Goal: Task Accomplishment & Management: Manage account settings

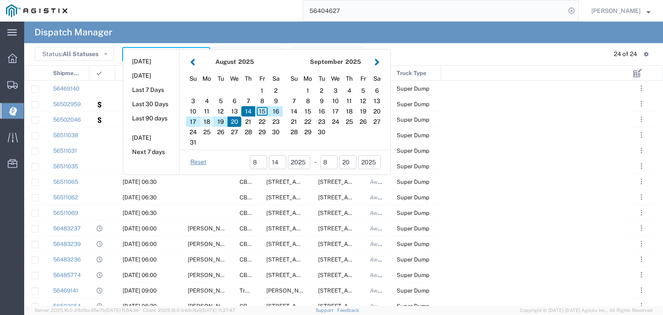
click at [207, 119] on div "18" at bounding box center [207, 121] width 14 height 10
type input "[DATE]"
type input "[DATE] - [DATE]"
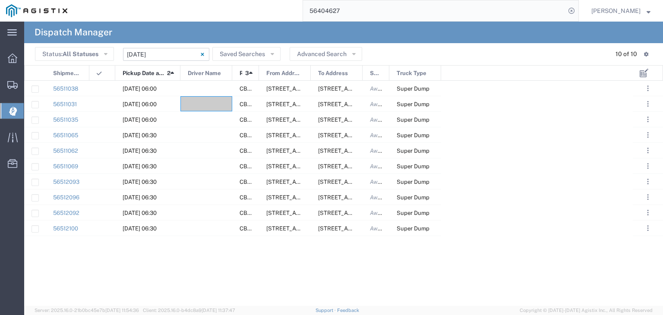
click at [164, 56] on input "[DATE] - [DATE]" at bounding box center [166, 54] width 86 height 13
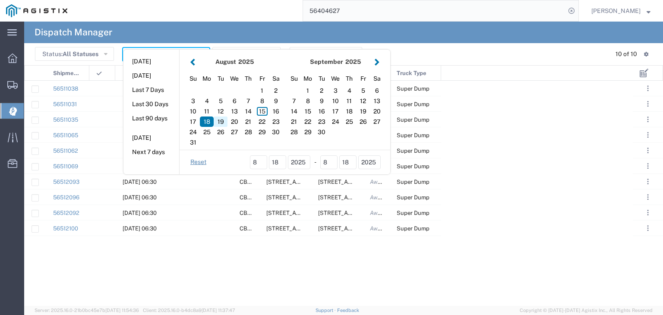
click at [223, 118] on div "19" at bounding box center [221, 121] width 14 height 10
type input "[DATE]"
type input "[DATE] - [DATE]"
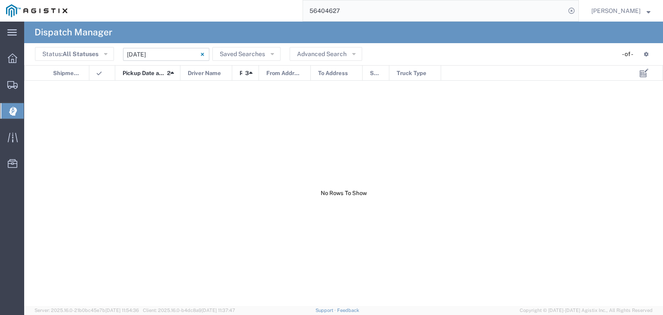
click at [170, 54] on input "[DATE] - [DATE]" at bounding box center [166, 54] width 86 height 13
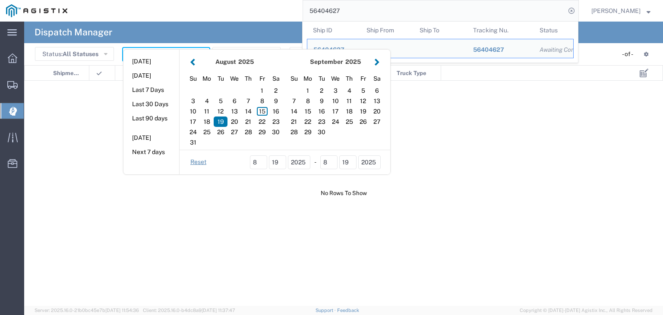
drag, startPoint x: 352, startPoint y: 12, endPoint x: 294, endPoint y: 16, distance: 57.9
click at [294, 16] on div "56404627 Ship ID Ship From Ship To Tracking Nu. Status Ship ID 56404627 Ship Fr…" at bounding box center [325, 11] width 505 height 22
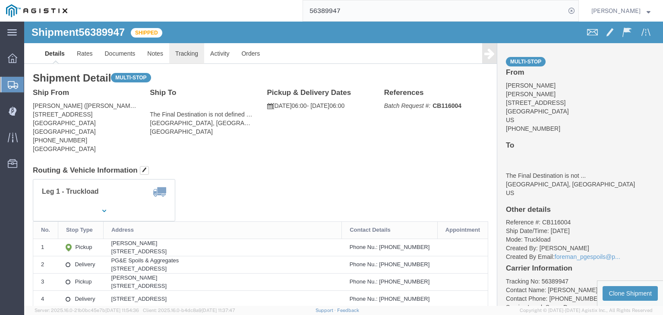
drag, startPoint x: 180, startPoint y: 52, endPoint x: 156, endPoint y: 31, distance: 32.4
click link "Tracking"
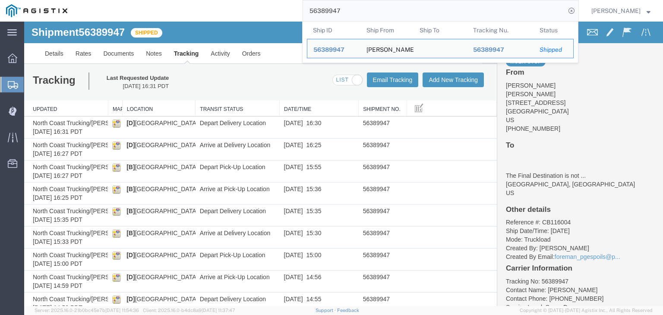
drag, startPoint x: 383, startPoint y: 14, endPoint x: 299, endPoint y: 17, distance: 84.2
click at [299, 17] on div "56389947 Ship ID Ship From Ship To Tracking Nu. Status Ship ID 56389947 Ship Fr…" at bounding box center [325, 11] width 505 height 22
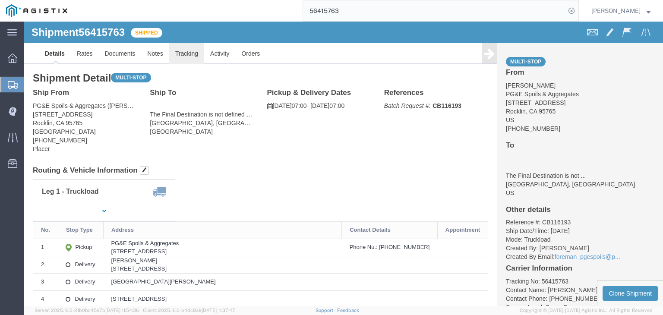
drag, startPoint x: 165, startPoint y: 30, endPoint x: 164, endPoint y: 41, distance: 11.3
click link "Tracking"
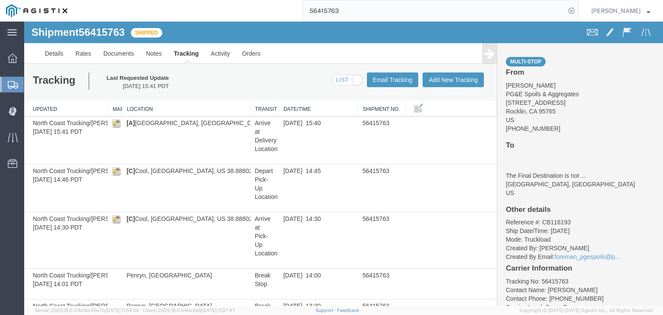
drag, startPoint x: 194, startPoint y: 106, endPoint x: 248, endPoint y: 106, distance: 54.8
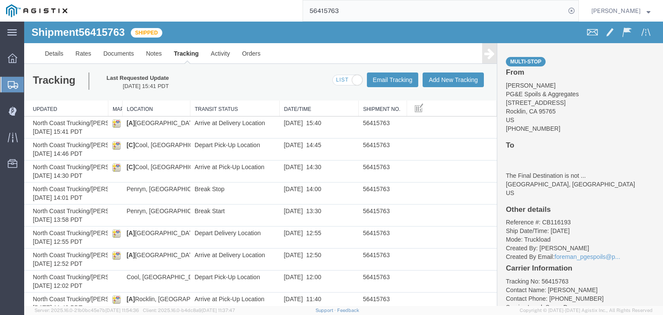
drag, startPoint x: 248, startPoint y: 108, endPoint x: 188, endPoint y: 107, distance: 59.5
click at [188, 107] on div "Updated Map Location Transit Status Date/Time Shipment No. North Coast Trucking…" at bounding box center [260, 296] width 472 height 390
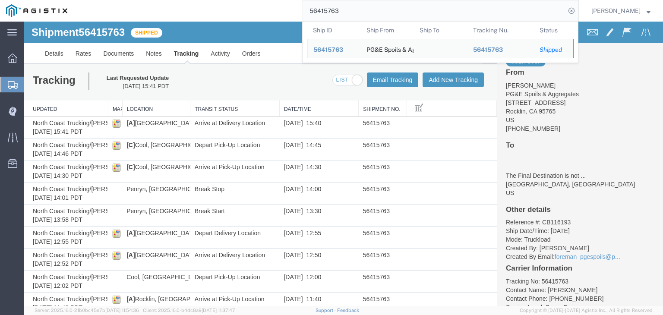
drag, startPoint x: 374, startPoint y: 10, endPoint x: 294, endPoint y: 14, distance: 79.9
click at [294, 14] on div "56415763 Ship ID Ship From Ship To Tracking Nu. Status Ship ID 56415763 Ship Fr…" at bounding box center [325, 11] width 505 height 22
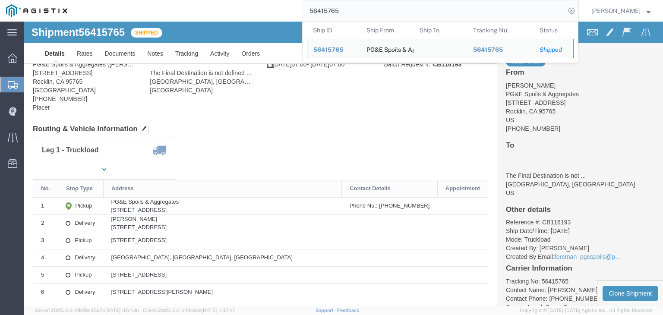
scroll to position [43, 0]
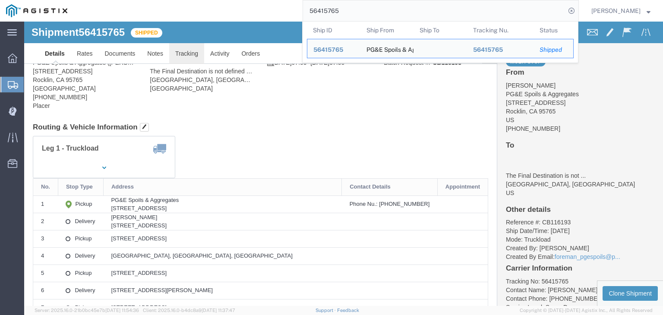
click link "Tracking"
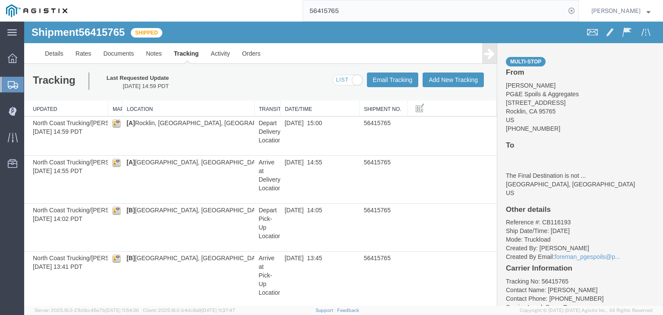
drag, startPoint x: 189, startPoint y: 109, endPoint x: 252, endPoint y: 111, distance: 62.6
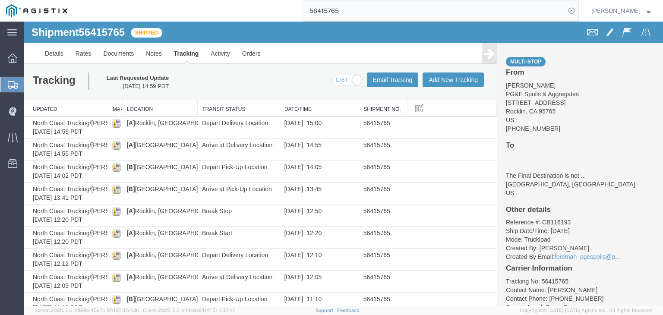
drag, startPoint x: 252, startPoint y: 111, endPoint x: 196, endPoint y: 111, distance: 56.1
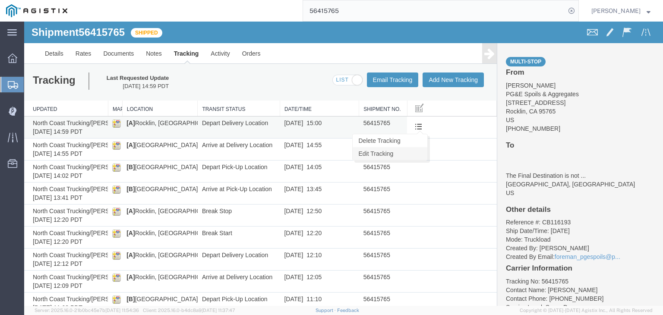
click at [414, 156] on link "Edit Tracking" at bounding box center [389, 153] width 75 height 13
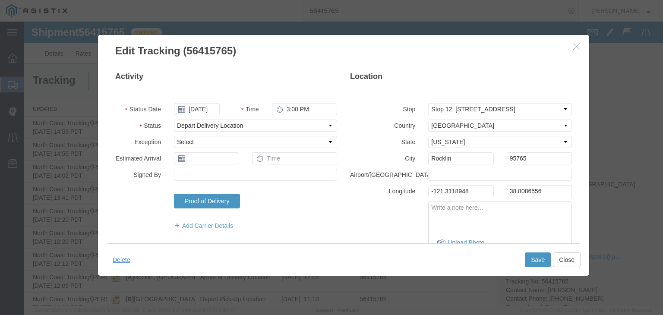
click at [575, 45] on icon "button" at bounding box center [575, 46] width 7 height 7
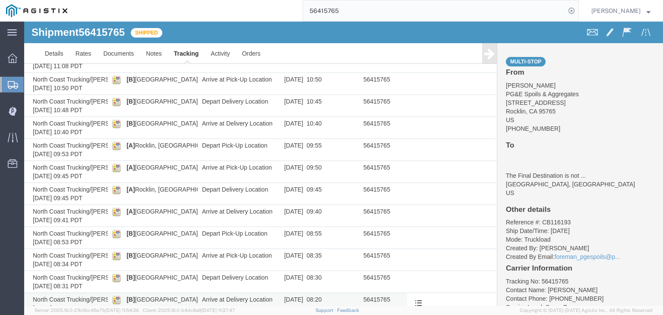
scroll to position [324, 0]
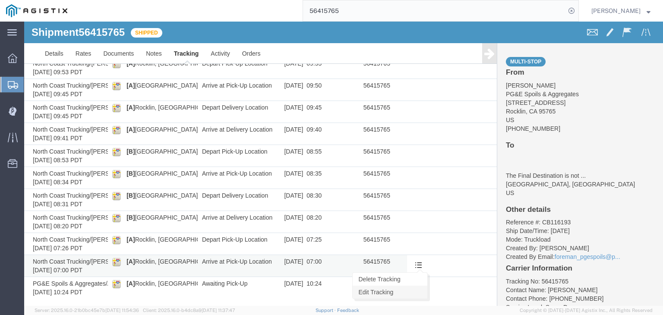
click at [420, 292] on link "Edit Tracking" at bounding box center [389, 292] width 75 height 13
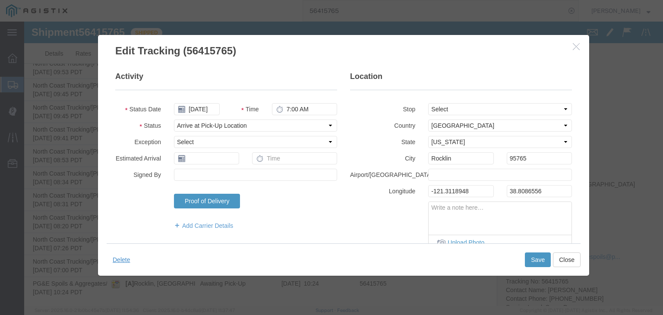
click at [575, 47] on icon "button" at bounding box center [575, 46] width 7 height 7
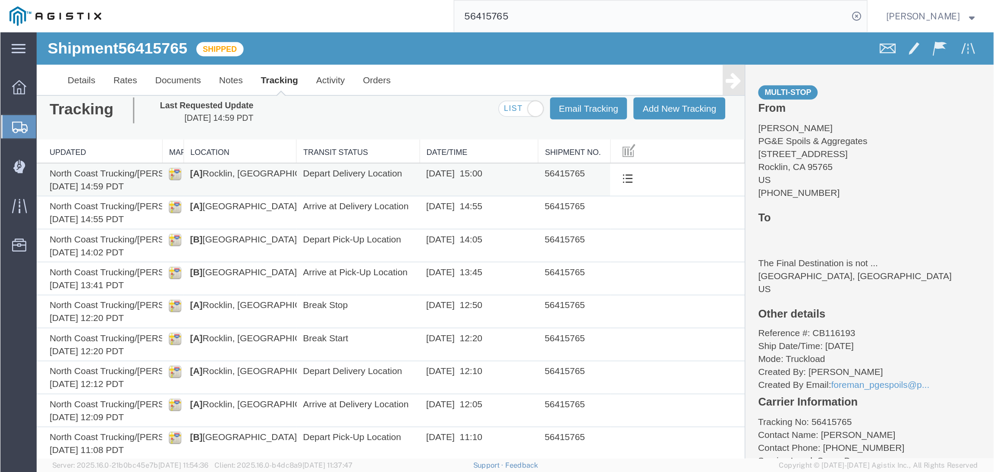
scroll to position [0, 0]
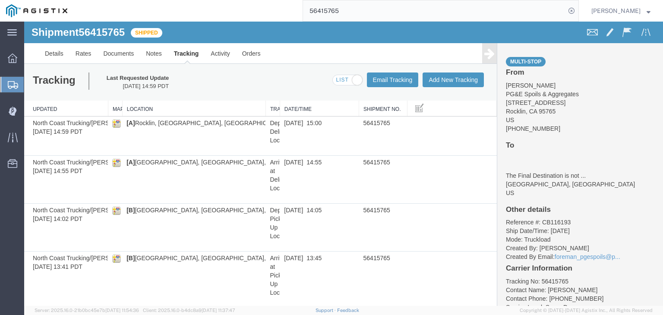
drag, startPoint x: 196, startPoint y: 110, endPoint x: 264, endPoint y: 111, distance: 67.7
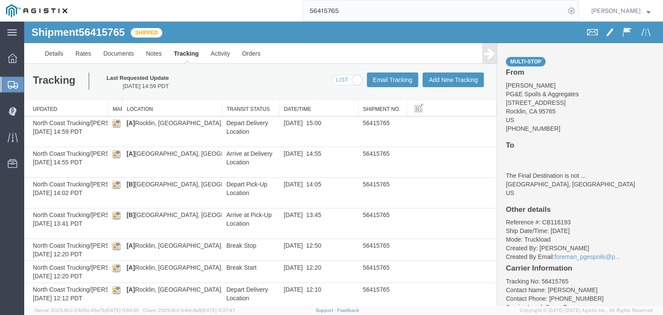
drag, startPoint x: 262, startPoint y: 110, endPoint x: 219, endPoint y: 107, distance: 43.2
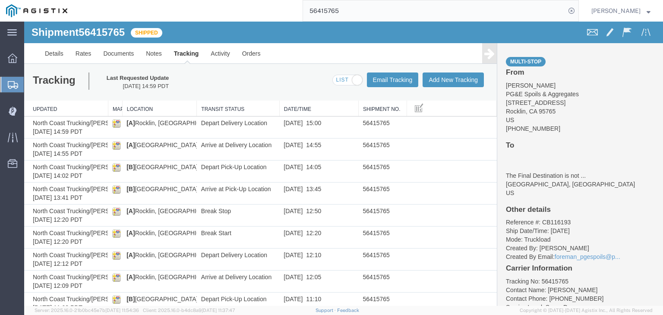
drag, startPoint x: 219, startPoint y: 107, endPoint x: 194, endPoint y: 107, distance: 25.0
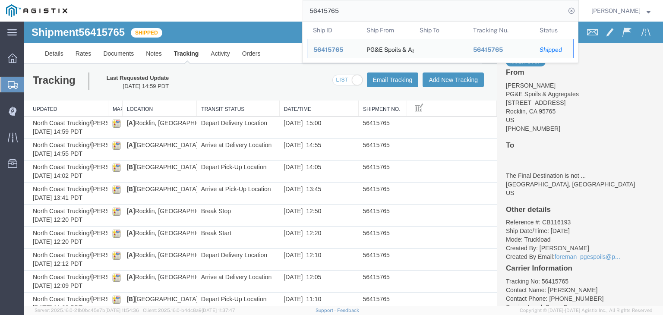
drag, startPoint x: 360, startPoint y: 8, endPoint x: 283, endPoint y: 19, distance: 78.0
click at [283, 19] on div "56415765 Ship ID Ship From Ship To Tracking Nu. Status Ship ID 56415765 Ship Fr…" at bounding box center [325, 11] width 505 height 22
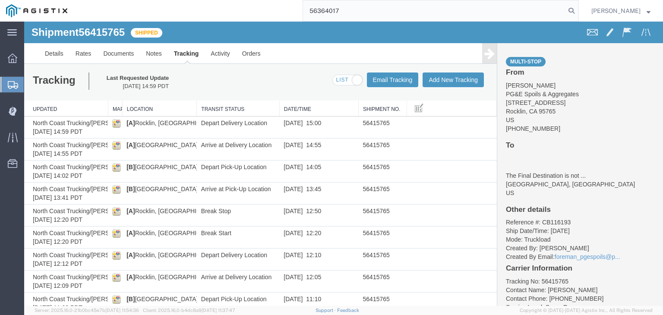
type input "56364017"
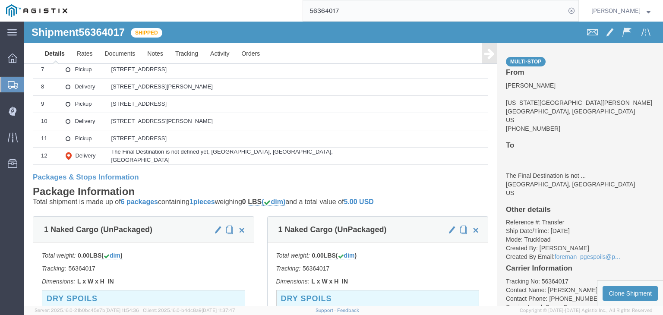
scroll to position [129, 0]
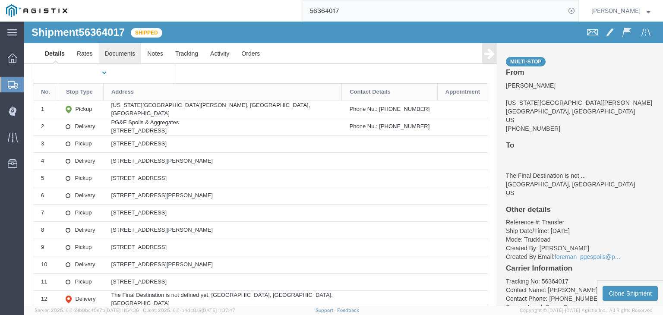
click link "Documents"
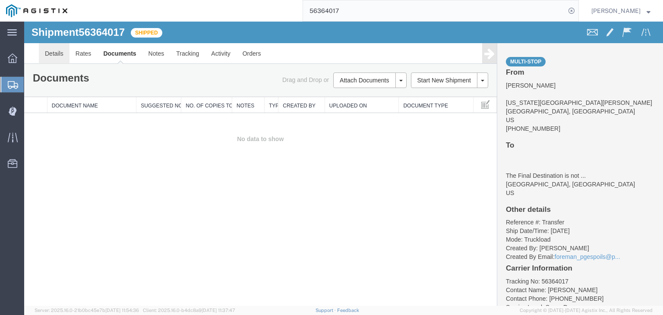
click at [52, 57] on link "Details" at bounding box center [54, 53] width 31 height 21
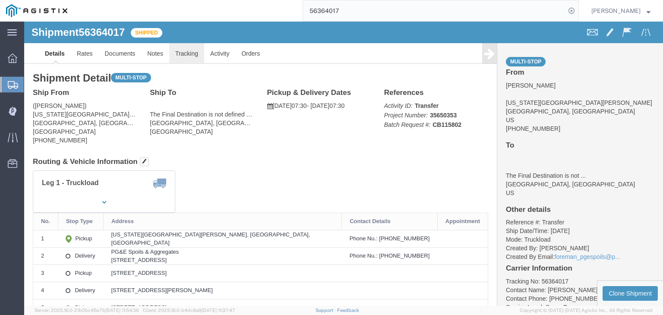
click link "Tracking"
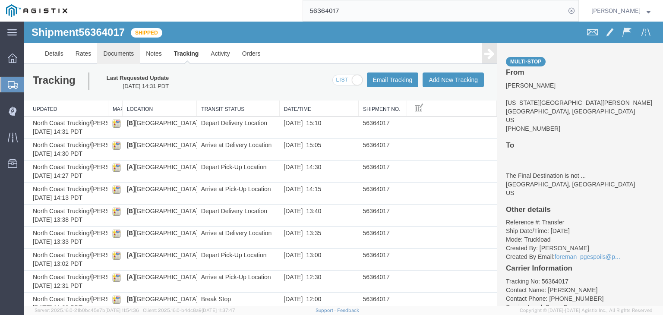
drag, startPoint x: 126, startPoint y: 74, endPoint x: 114, endPoint y: 45, distance: 31.3
click at [118, 49] on link "Documents" at bounding box center [118, 53] width 43 height 21
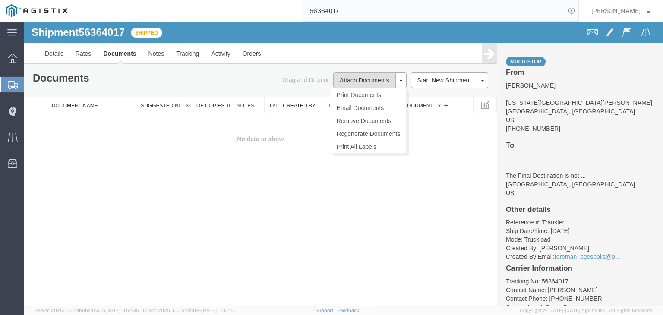
click at [364, 80] on button "Attach Documents" at bounding box center [364, 80] width 62 height 16
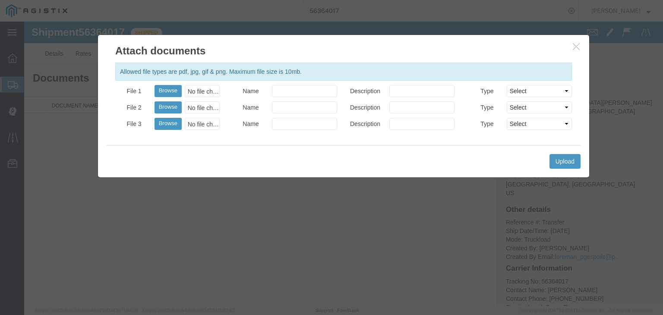
click at [202, 94] on div "No file chosen" at bounding box center [202, 91] width 35 height 12
type input "C:\fakepath\[DATE] PGE 126995-56364017 [PERSON_NAME].pdf"
click at [319, 90] on input "Name" at bounding box center [304, 91] width 65 height 12
type input "Freight Bill"
click at [554, 156] on button "Upload" at bounding box center [564, 161] width 31 height 15
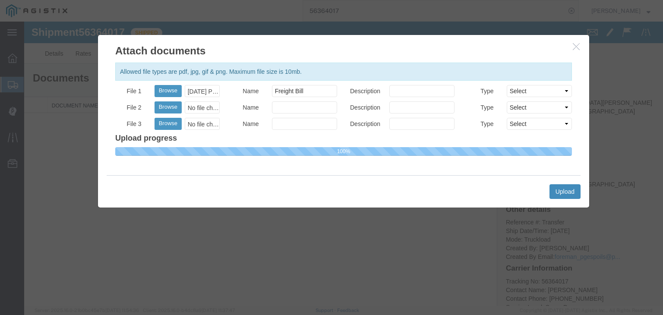
select select
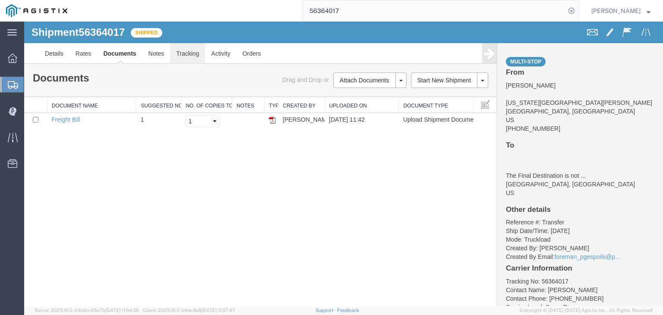
click at [184, 50] on link "Tracking" at bounding box center [187, 53] width 35 height 21
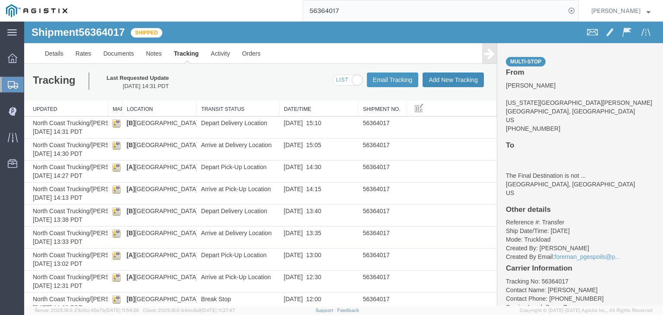
click at [449, 82] on button "Add New Tracking" at bounding box center [452, 79] width 61 height 15
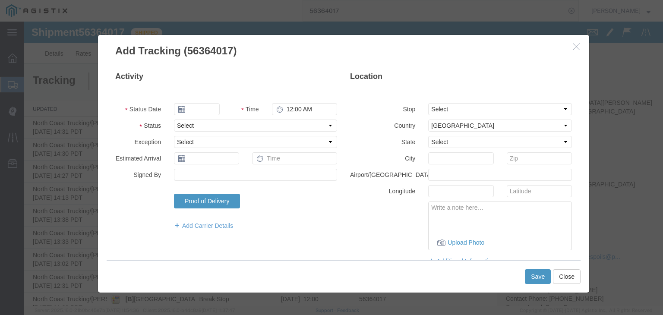
type input "[DATE]"
type input "12:00 PM"
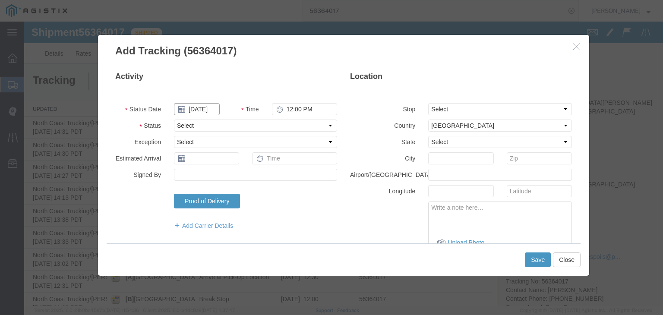
click at [192, 109] on input "[DATE]" at bounding box center [197, 109] width 46 height 12
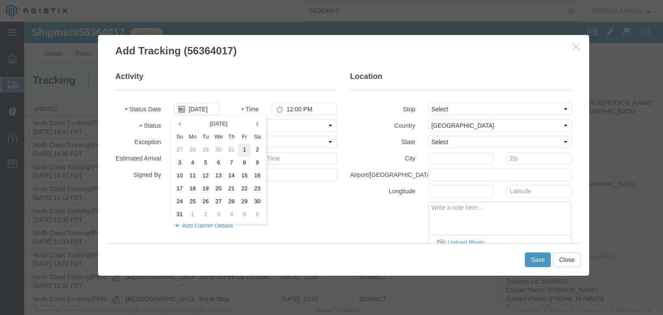
click at [246, 147] on td "1" at bounding box center [244, 150] width 13 height 13
type input "[DATE]"
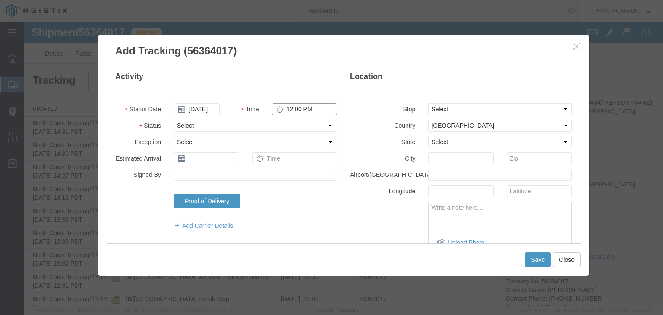
click at [283, 113] on input "12:00 PM" at bounding box center [304, 109] width 65 height 12
type input "3:45 PM"
drag, startPoint x: 208, startPoint y: 126, endPoint x: 209, endPoint y: 121, distance: 4.4
click at [208, 126] on select "Select Arrival Notice Available Arrival Notice Imported Arrive at Delivery Loca…" at bounding box center [255, 125] width 163 height 12
click at [174, 119] on select "Select Arrival Notice Available Arrival Notice Imported Arrive at Delivery Loca…" at bounding box center [255, 125] width 163 height 12
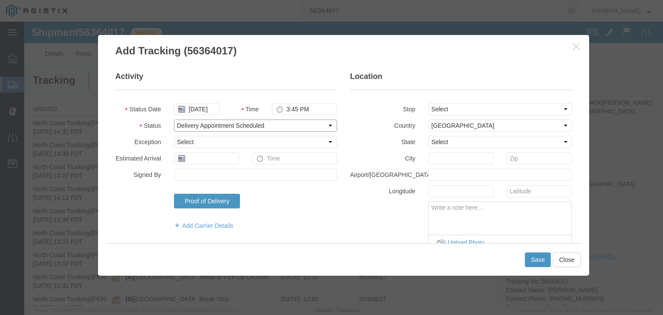
click at [205, 124] on select "Select Arrival Notice Available Arrival Notice Imported Arrive at Delivery Loca…" at bounding box center [255, 125] width 163 height 12
select select "DELIVRED"
click at [174, 119] on select "Select Arrival Notice Available Arrival Notice Imported Arrive at Delivery Loca…" at bounding box center [255, 125] width 163 height 12
click at [451, 107] on select "Select From: [US_STATE][GEOGRAPHIC_DATA][PERSON_NAME], [GEOGRAPHIC_DATA] Stop 2…" at bounding box center [500, 109] width 144 height 12
select select "{"pickupDeliveryInfoId": "122011367","pickupOrDelivery": "P","stopNum": "1","lo…"
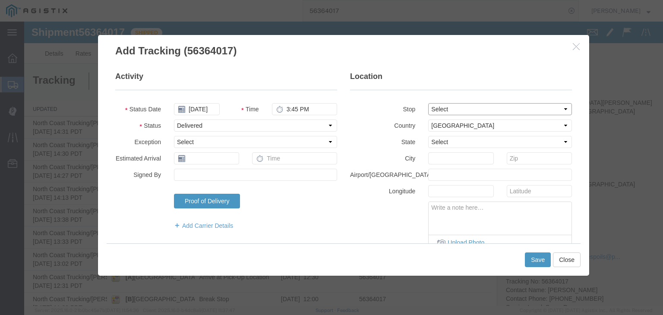
click at [428, 103] on select "Select From: [US_STATE][GEOGRAPHIC_DATA][PERSON_NAME], [GEOGRAPHIC_DATA] Stop 2…" at bounding box center [500, 109] width 144 height 12
select select "CA"
type input "Woodland"
click at [471, 216] on textarea at bounding box center [499, 216] width 143 height 28
drag, startPoint x: 478, startPoint y: 214, endPoint x: 482, endPoint y: 221, distance: 8.9
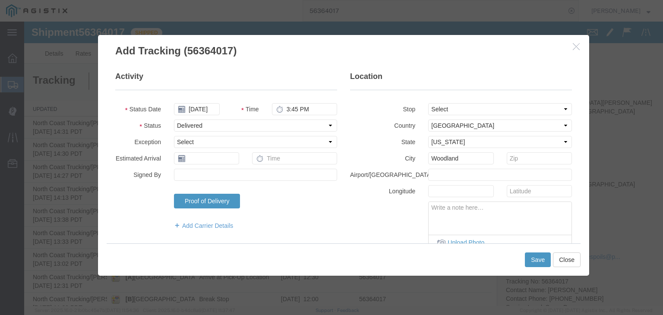
click at [478, 214] on textarea at bounding box center [499, 216] width 143 height 28
paste textarea "Point of origin: time ends at original starting point empty."
type textarea "Point of origin: time ends at original starting point empty."
drag, startPoint x: 532, startPoint y: 259, endPoint x: 527, endPoint y: 255, distance: 6.4
click at [531, 258] on button "Save" at bounding box center [538, 259] width 26 height 15
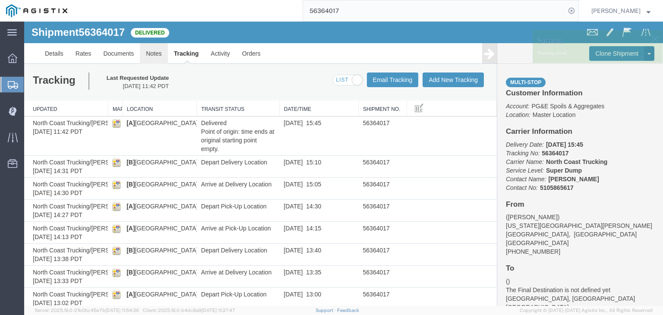
click at [151, 52] on link "Notes" at bounding box center [154, 53] width 28 height 21
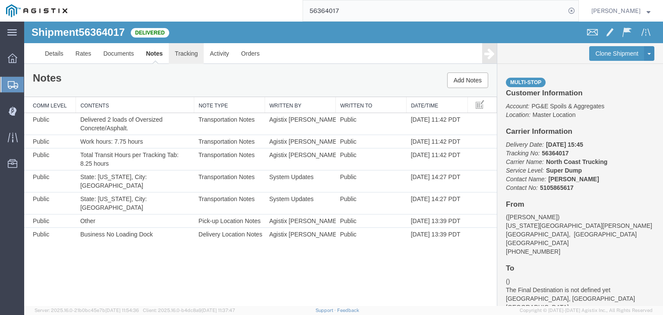
drag, startPoint x: 186, startPoint y: 50, endPoint x: 191, endPoint y: 53, distance: 5.4
click at [186, 50] on link "Tracking" at bounding box center [186, 53] width 35 height 21
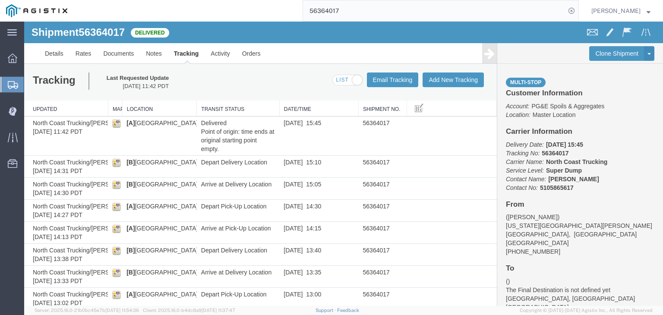
click at [363, 9] on input "56364017" at bounding box center [434, 10] width 262 height 21
type input "56375426"
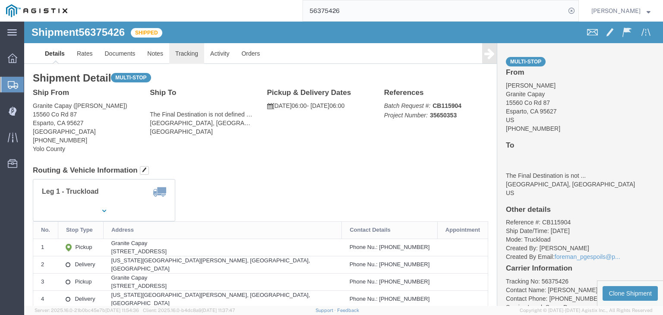
drag, startPoint x: 171, startPoint y: 31, endPoint x: 176, endPoint y: 38, distance: 9.3
click link "Tracking"
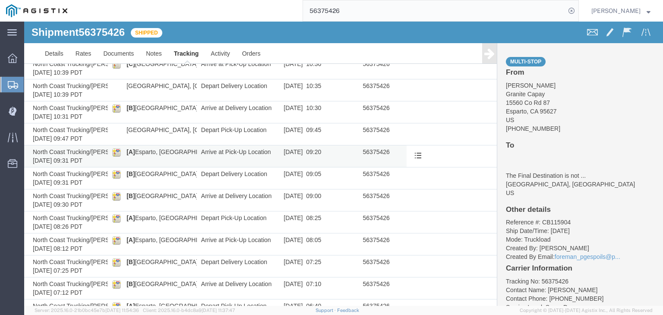
scroll to position [412, 0]
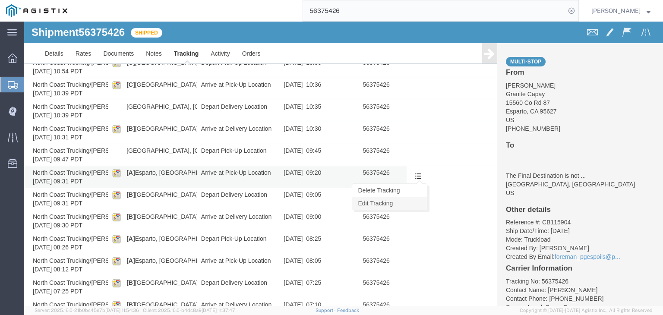
click at [415, 200] on link "Edit Tracking" at bounding box center [389, 203] width 75 height 13
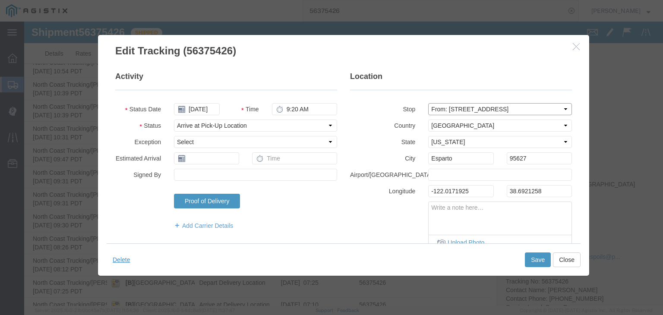
click at [449, 109] on select "Select From: [STREET_ADDRESS] Stop 2: [US_STATE][GEOGRAPHIC_DATA][PERSON_NAME],…" at bounding box center [500, 109] width 144 height 12
select select "{"pickupDeliveryInfoId": "122057059","pickupOrDelivery": "P","stopNum": "5","lo…"
click at [428, 103] on select "Select From: [STREET_ADDRESS] Stop 2: [US_STATE][GEOGRAPHIC_DATA][PERSON_NAME],…" at bounding box center [500, 109] width 144 height 12
select select
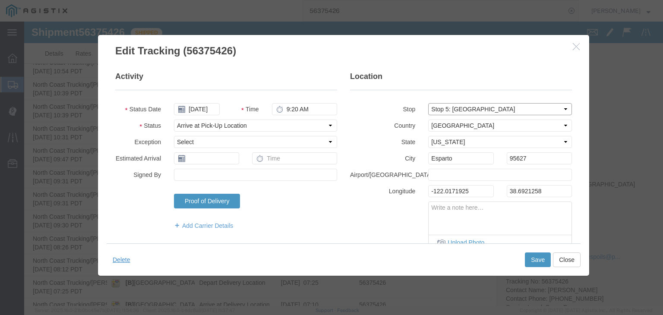
type input "Woodland"
click at [560, 257] on button "Close" at bounding box center [567, 259] width 28 height 15
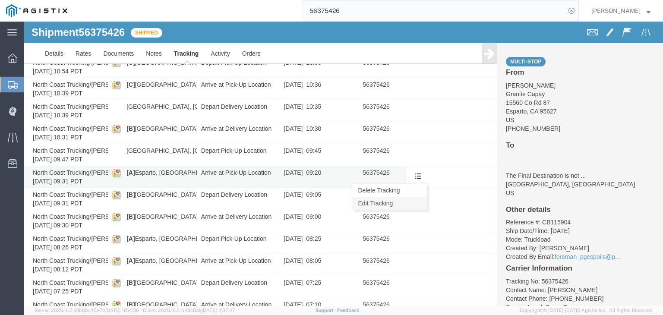
click at [406, 201] on link "Edit Tracking" at bounding box center [389, 203] width 75 height 13
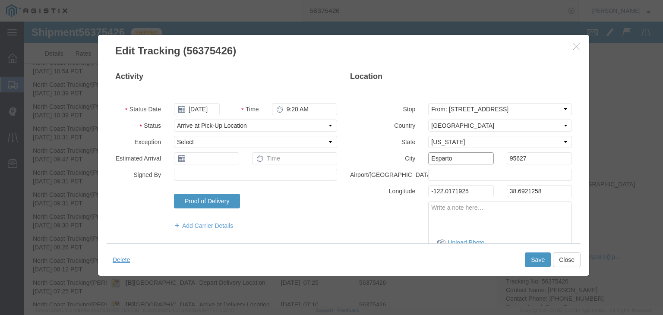
click at [449, 161] on input "Esparto" at bounding box center [460, 158] width 65 height 12
type input "Woodland"
click at [530, 259] on button "Save" at bounding box center [538, 259] width 26 height 15
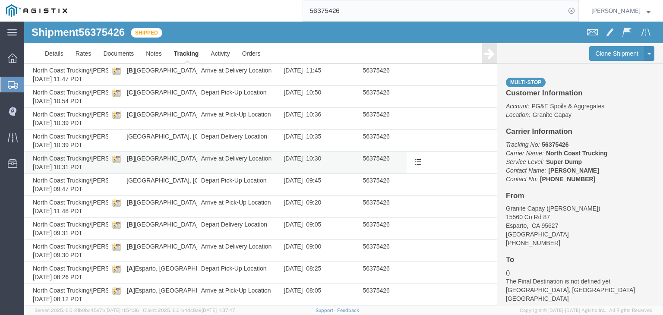
scroll to position [369, 0]
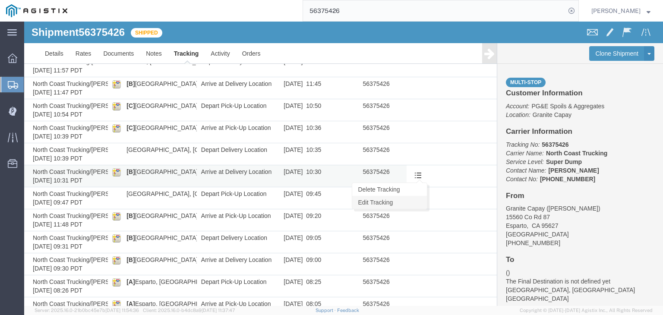
click at [409, 202] on link "Edit Tracking" at bounding box center [389, 202] width 75 height 13
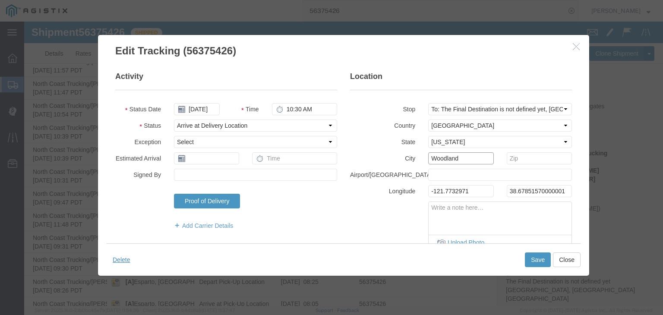
click at [446, 157] on input "Woodland" at bounding box center [460, 158] width 65 height 12
type input "[GEOGRAPHIC_DATA]"
click at [538, 259] on button "Save" at bounding box center [538, 259] width 26 height 15
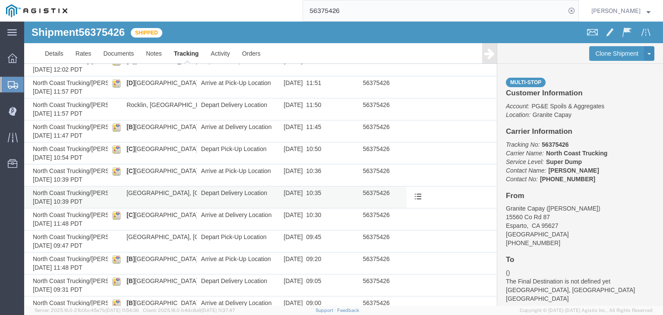
scroll to position [283, 0]
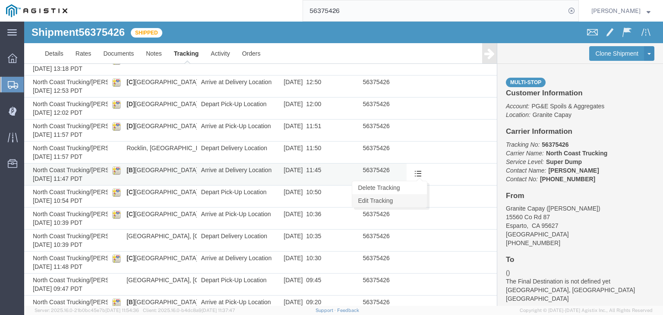
click at [411, 199] on link "Edit Tracking" at bounding box center [389, 200] width 75 height 13
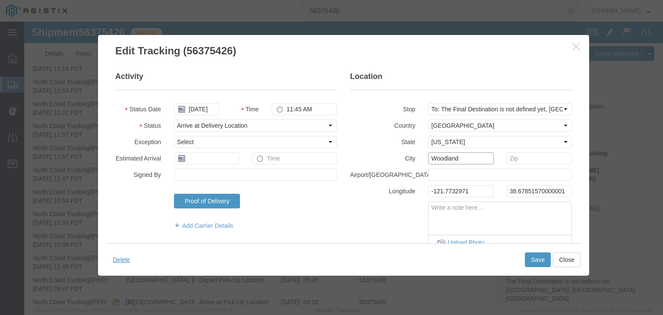
click at [443, 163] on input "Woodland" at bounding box center [460, 158] width 65 height 12
type input "Rocklin"
drag, startPoint x: 532, startPoint y: 260, endPoint x: 526, endPoint y: 255, distance: 7.7
click at [531, 260] on button "Save" at bounding box center [538, 259] width 26 height 15
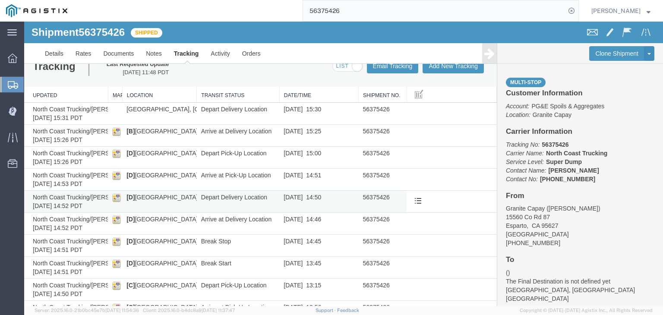
scroll to position [0, 0]
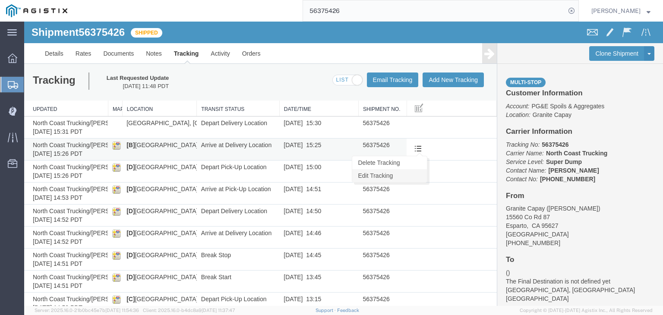
click at [411, 176] on link "Edit Tracking" at bounding box center [389, 175] width 75 height 13
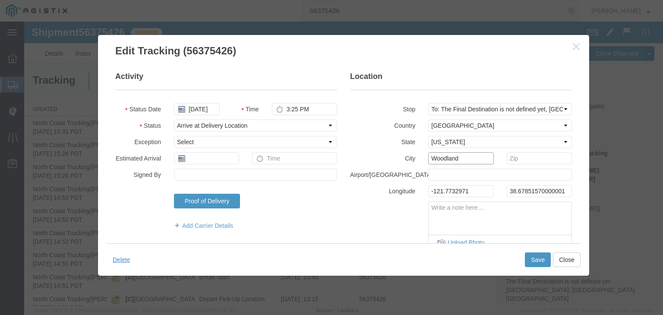
click at [443, 158] on input "Woodland" at bounding box center [460, 158] width 65 height 12
type input "[GEOGRAPHIC_DATA]"
click at [533, 260] on button "Save" at bounding box center [538, 259] width 26 height 15
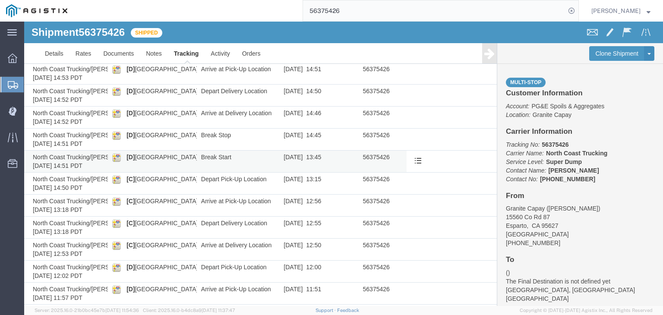
scroll to position [67, 0]
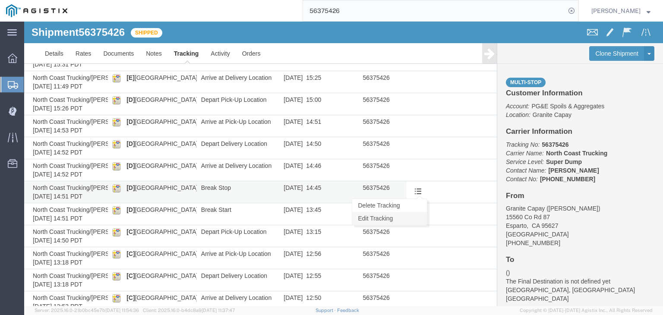
click at [411, 218] on link "Edit Tracking" at bounding box center [389, 218] width 75 height 13
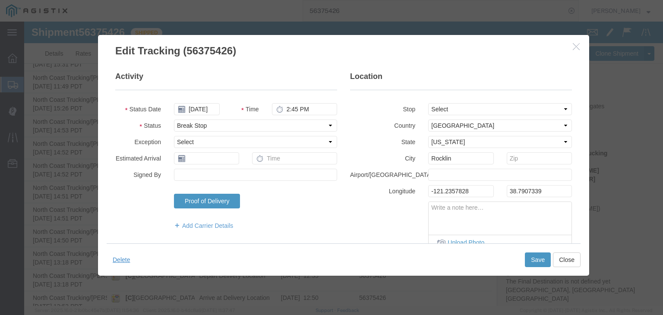
click at [298, 104] on div at bounding box center [343, 164] width 638 height 284
drag, startPoint x: 290, startPoint y: 106, endPoint x: 296, endPoint y: 113, distance: 9.5
click at [290, 106] on div at bounding box center [343, 164] width 638 height 284
click at [291, 110] on input "2:45 PM" at bounding box center [304, 109] width 65 height 12
click at [295, 114] on input "2:45 PM" at bounding box center [304, 109] width 65 height 12
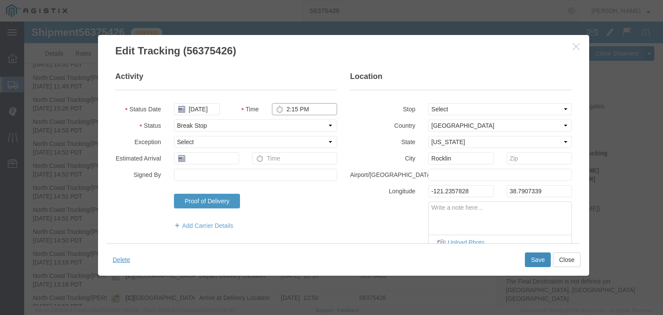
type input "2:15 PM"
click at [534, 262] on button "Save" at bounding box center [538, 259] width 26 height 15
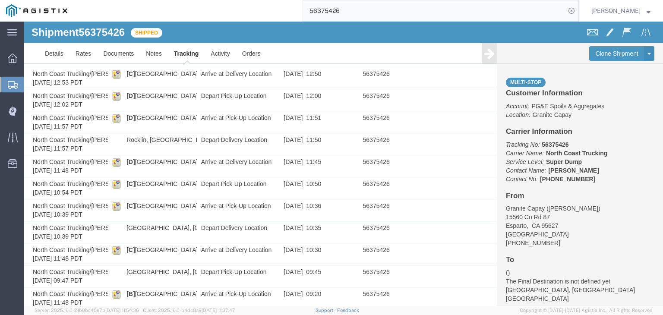
scroll to position [154, 0]
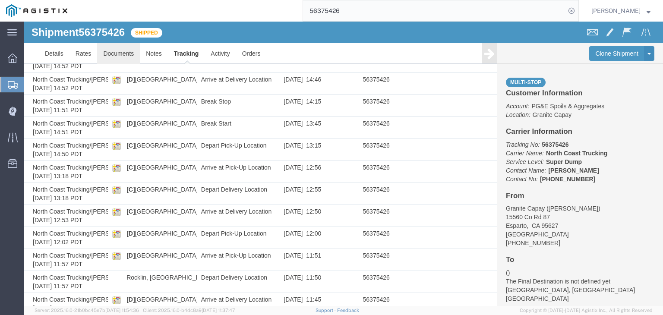
drag, startPoint x: 130, startPoint y: 60, endPoint x: 133, endPoint y: 66, distance: 6.2
click at [130, 60] on link "Documents" at bounding box center [118, 53] width 43 height 21
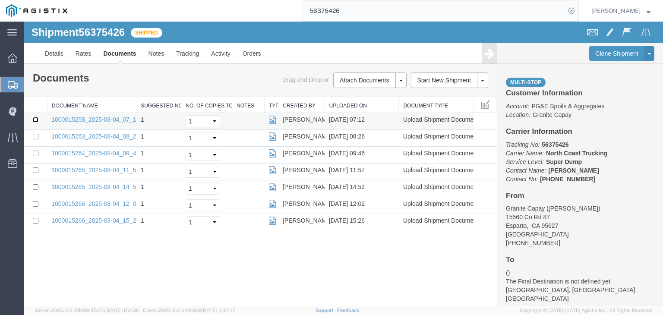
click at [36, 118] on input "checkbox" at bounding box center [36, 120] width 6 height 6
checkbox input "true"
click at [35, 136] on input "checkbox" at bounding box center [36, 137] width 6 height 6
checkbox input "true"
click at [32, 152] on td at bounding box center [35, 155] width 23 height 17
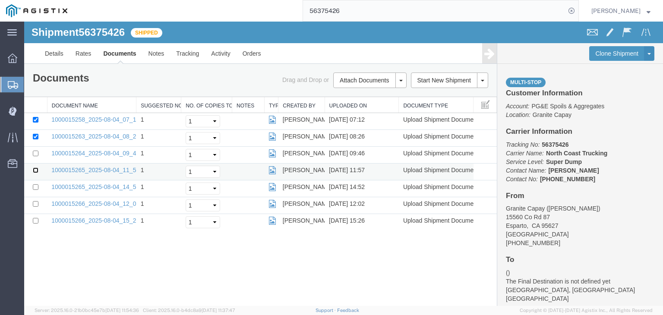
click at [35, 171] on input "checkbox" at bounding box center [36, 170] width 6 height 6
checkbox input "true"
click at [36, 151] on input "checkbox" at bounding box center [36, 154] width 6 height 6
checkbox input "true"
click at [37, 182] on td at bounding box center [35, 188] width 23 height 17
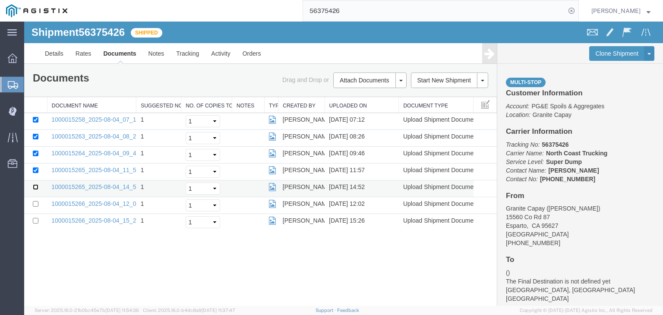
click at [34, 186] on input "checkbox" at bounding box center [36, 187] width 6 height 6
checkbox input "true"
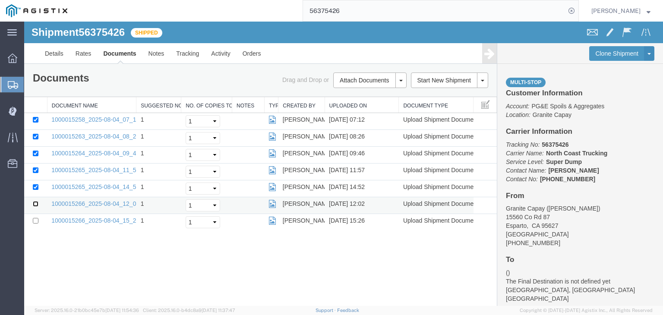
click at [35, 202] on input "checkbox" at bounding box center [36, 204] width 6 height 6
checkbox input "true"
click at [36, 220] on input "checkbox" at bounding box center [36, 221] width 6 height 6
checkbox input "true"
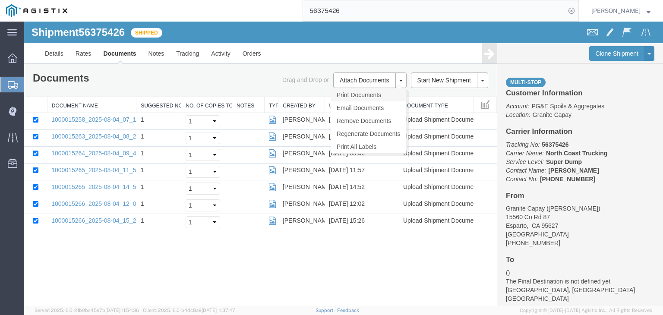
click at [347, 91] on link "Print Documents" at bounding box center [368, 94] width 75 height 13
click at [347, 86] on button "Attach Documents" at bounding box center [364, 80] width 62 height 16
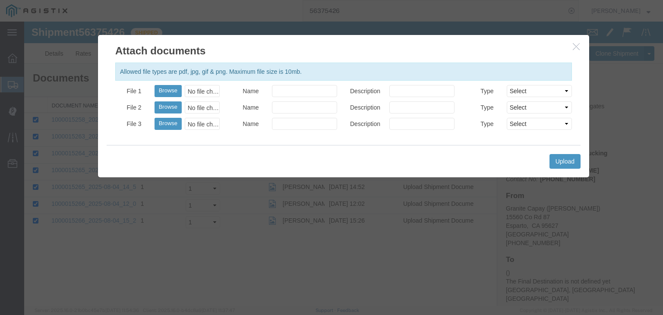
click at [190, 93] on div "No file chosen" at bounding box center [202, 91] width 35 height 12
type input "C:\fakepath\[DATE] PGE 121353-56375426 [PERSON_NAME].pdf"
click at [318, 89] on input "Name" at bounding box center [304, 91] width 65 height 12
type input "Freight Bill and Weight Ticket"
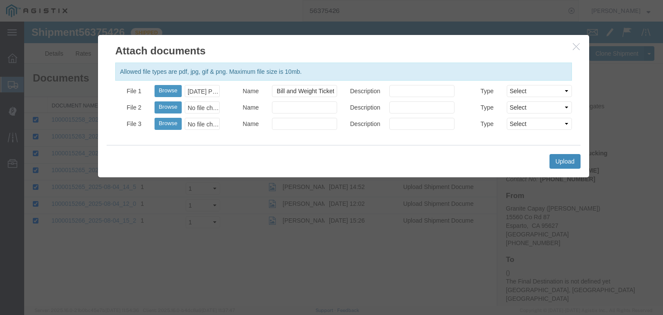
click at [561, 161] on button "Upload" at bounding box center [564, 161] width 31 height 15
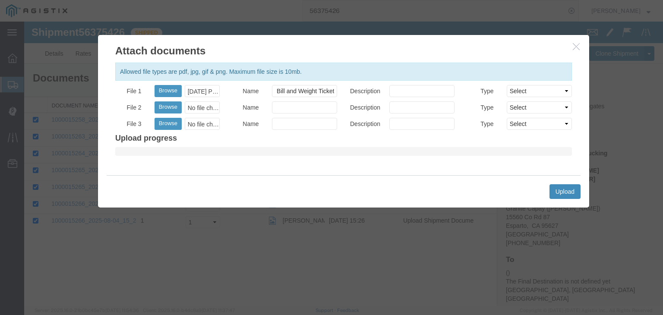
scroll to position [0, 0]
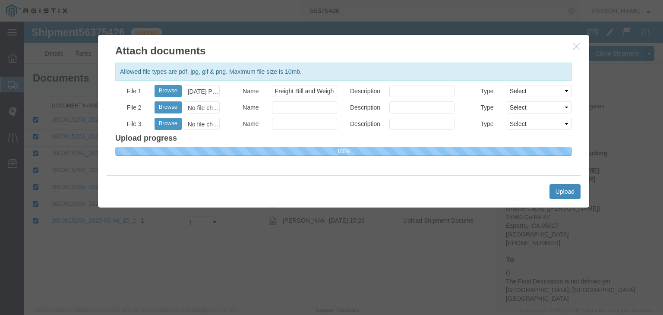
select select
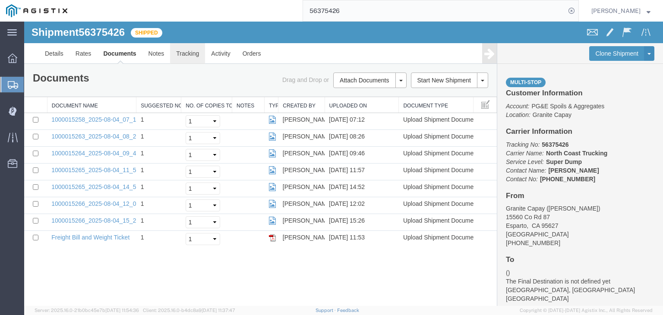
click at [190, 54] on link "Tracking" at bounding box center [187, 53] width 35 height 21
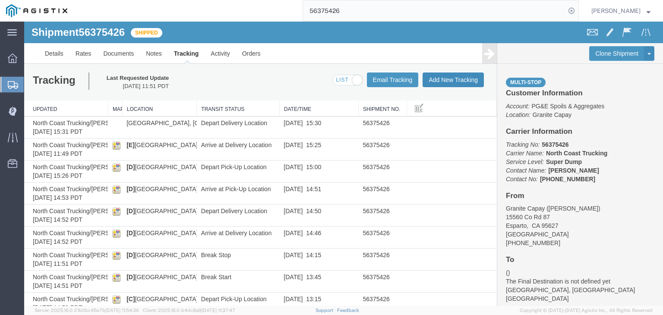
click at [444, 83] on button "Add New Tracking" at bounding box center [452, 79] width 61 height 15
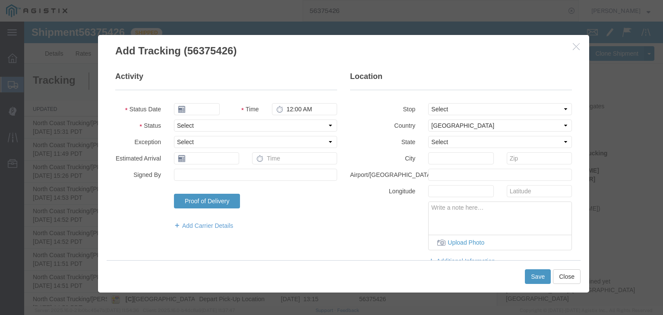
type input "[DATE]"
type input "12:00 PM"
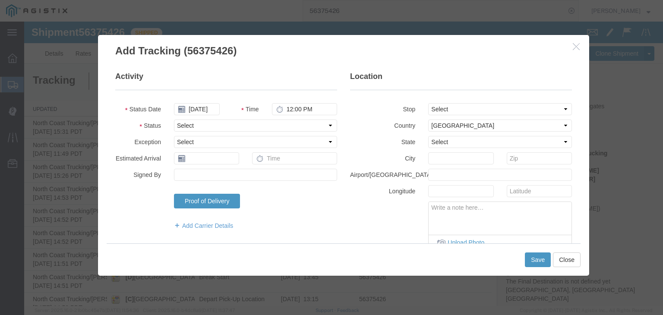
click at [187, 101] on fieldset "Activity Status Date [DATE] Time 12:00 PM Status Select Arrival Notice Availabl…" at bounding box center [226, 154] width 222 height 167
click at [198, 111] on input "[DATE]" at bounding box center [197, 109] width 46 height 12
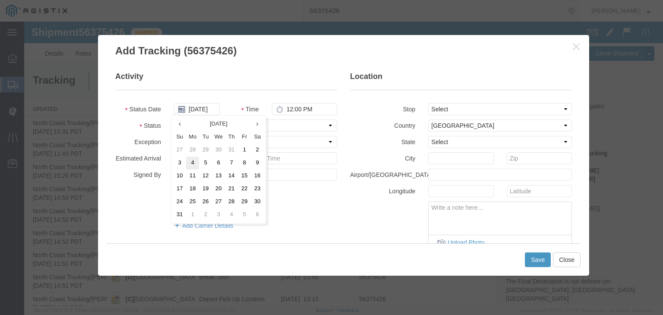
click at [191, 161] on td "4" at bounding box center [192, 163] width 13 height 13
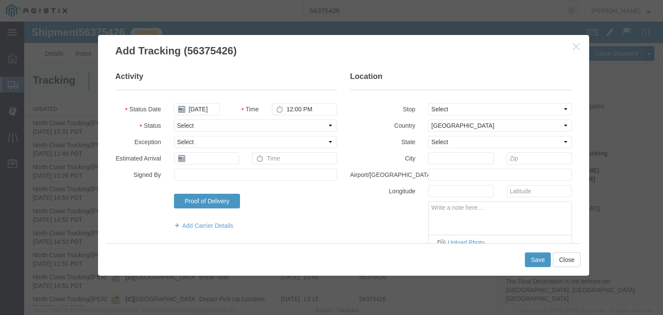
type input "[DATE]"
click at [276, 107] on icon at bounding box center [279, 109] width 7 height 7
drag, startPoint x: 285, startPoint y: 109, endPoint x: 294, endPoint y: 113, distance: 10.3
click at [286, 109] on input "12:00 PM" at bounding box center [304, 109] width 65 height 12
type input "5:00 PM"
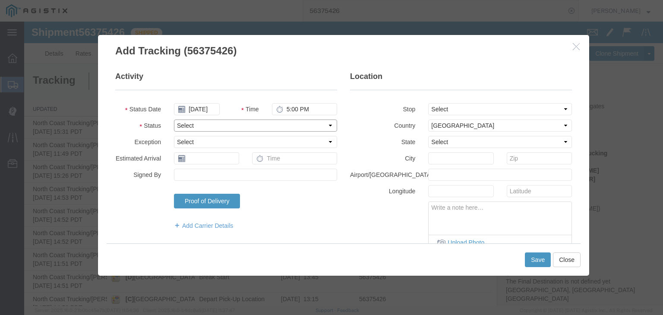
click at [241, 121] on select "Select Arrival Notice Available Arrival Notice Imported Arrive at Delivery Loca…" at bounding box center [255, 125] width 163 height 12
select select "DELIVRED"
click at [174, 119] on select "Select Arrival Notice Available Arrival Notice Imported Arrive at Delivery Loca…" at bounding box center [255, 125] width 163 height 12
drag, startPoint x: 438, startPoint y: 105, endPoint x: 440, endPoint y: 109, distance: 4.4
click at [438, 105] on select "Select From: [STREET_ADDRESS] Stop 2: [US_STATE][GEOGRAPHIC_DATA][PERSON_NAME],…" at bounding box center [500, 109] width 144 height 12
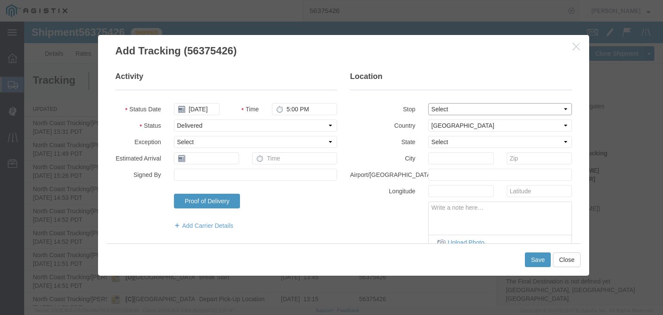
select select "{"pickupDeliveryInfoId": "122034474","pickupOrDelivery": "P","stopNum": "1","lo…"
click at [428, 103] on select "Select From: [STREET_ADDRESS] Stop 2: [US_STATE][GEOGRAPHIC_DATA][PERSON_NAME],…" at bounding box center [500, 109] width 144 height 12
select select "CA"
type input "Esparto"
click at [521, 220] on textarea at bounding box center [499, 216] width 143 height 28
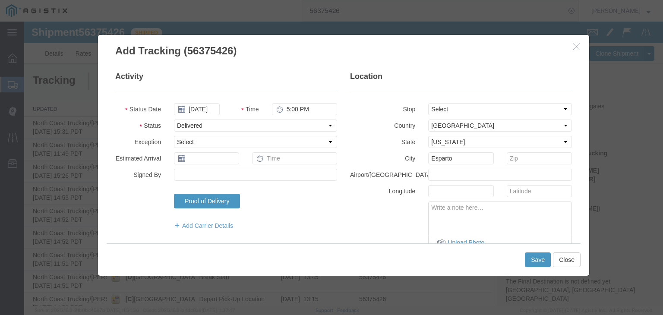
paste textarea "Point of origin: time ends at original starting point empty."
type textarea "Point of origin: time ends at original starting point empty."
click at [538, 256] on button "Save" at bounding box center [538, 259] width 26 height 15
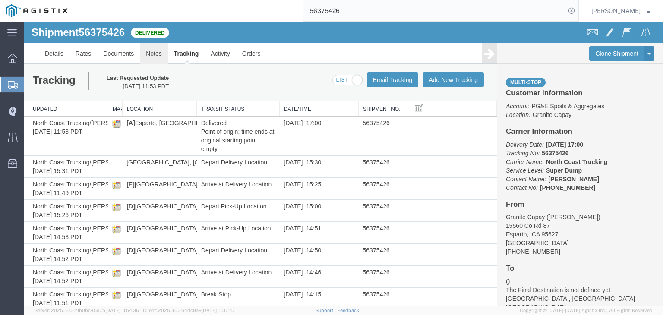
click at [157, 53] on link "Notes" at bounding box center [154, 53] width 28 height 21
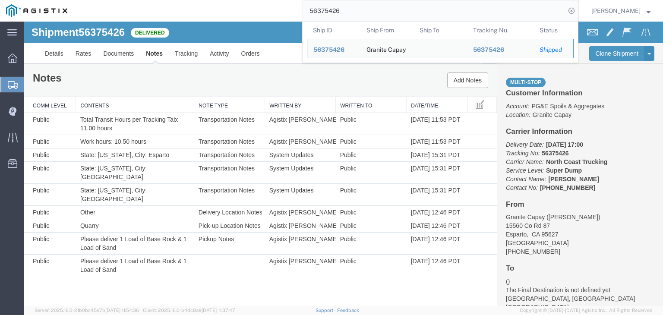
click at [368, 11] on input "56375426" at bounding box center [434, 10] width 262 height 21
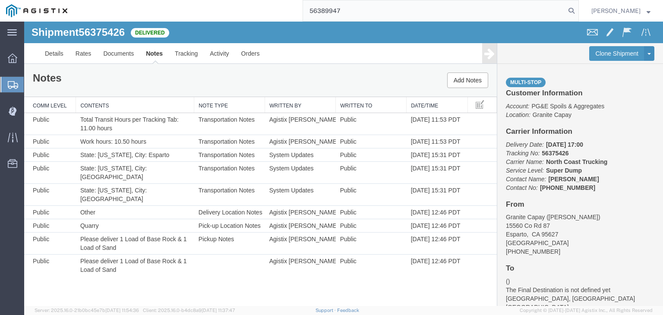
type input "56389947"
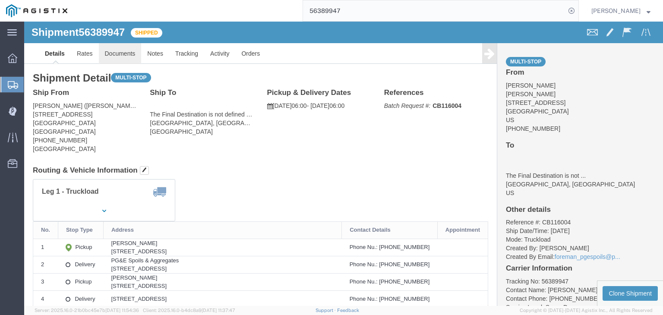
click link "Documents"
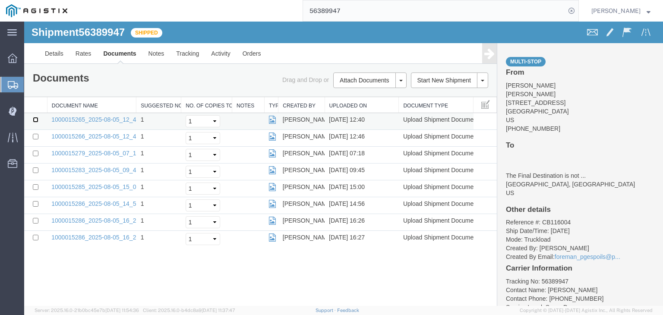
click at [36, 119] on input "checkbox" at bounding box center [36, 120] width 6 height 6
checkbox input "true"
click at [37, 138] on input "checkbox" at bounding box center [36, 137] width 6 height 6
checkbox input "true"
click at [37, 154] on input "checkbox" at bounding box center [36, 154] width 6 height 6
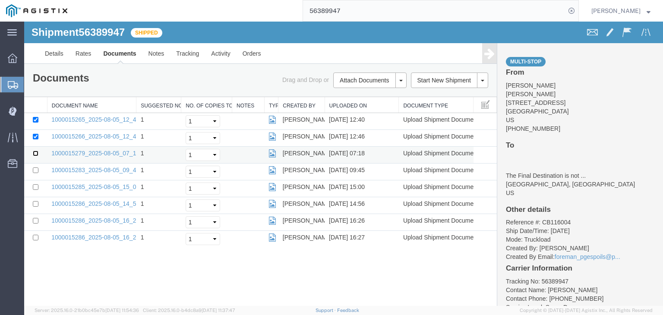
checkbox input "true"
click at [37, 171] on input "checkbox" at bounding box center [36, 170] width 6 height 6
checkbox input "true"
click at [36, 186] on input "checkbox" at bounding box center [36, 187] width 6 height 6
checkbox input "true"
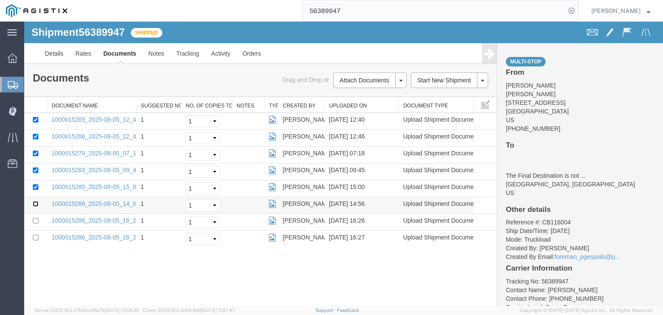
click at [36, 201] on input "checkbox" at bounding box center [36, 204] width 6 height 6
checkbox input "true"
click at [36, 219] on input "checkbox" at bounding box center [36, 221] width 6 height 6
checkbox input "true"
click at [35, 235] on input "checkbox" at bounding box center [36, 238] width 6 height 6
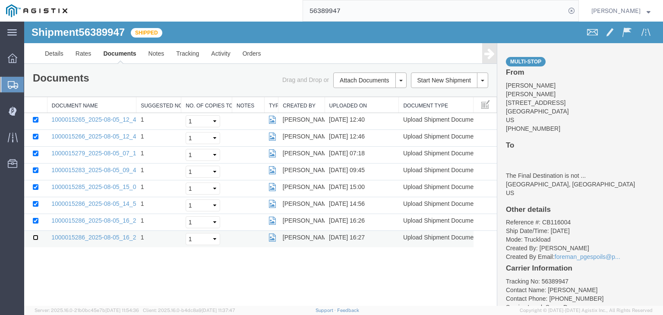
checkbox input "true"
click at [359, 94] on link "Print Documents" at bounding box center [368, 94] width 75 height 13
click at [186, 57] on link "Tracking" at bounding box center [187, 53] width 35 height 21
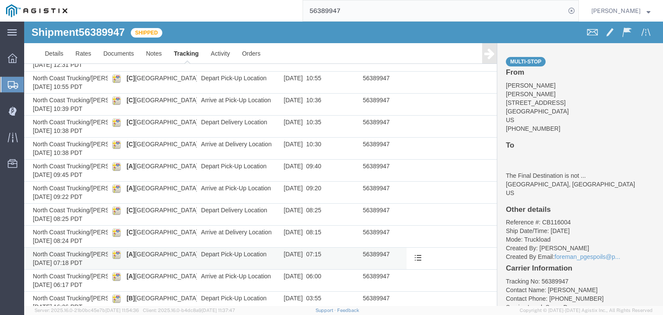
scroll to position [521, 0]
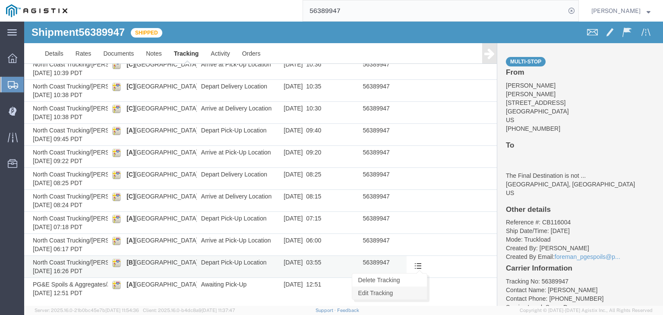
click at [415, 290] on link "Edit Tracking" at bounding box center [389, 292] width 75 height 13
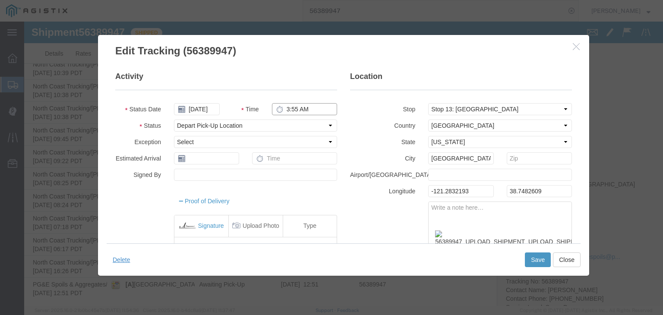
click at [298, 111] on input "3:55 AM" at bounding box center [304, 109] width 65 height 12
type input "3:55 PM"
click at [544, 259] on button "Save" at bounding box center [538, 259] width 26 height 15
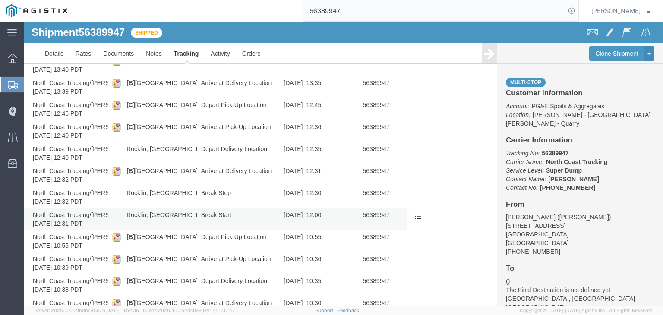
scroll to position [305, 0]
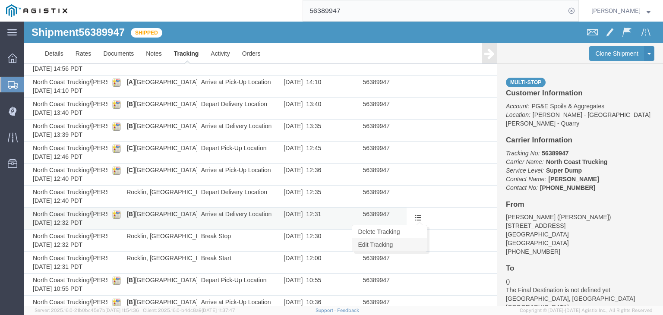
click at [402, 242] on link "Edit Tracking" at bounding box center [389, 244] width 75 height 13
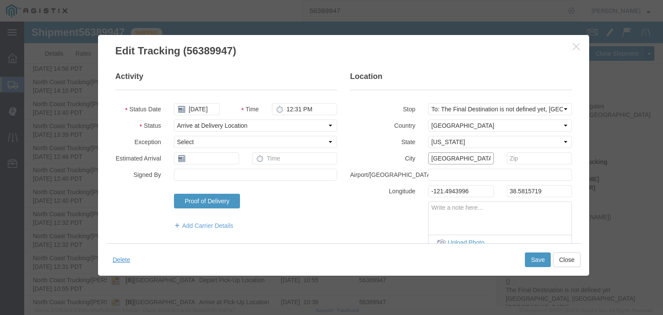
click at [440, 158] on input "[GEOGRAPHIC_DATA]" at bounding box center [460, 158] width 65 height 12
type input "Rocklin"
click at [535, 261] on button "Save" at bounding box center [538, 259] width 26 height 15
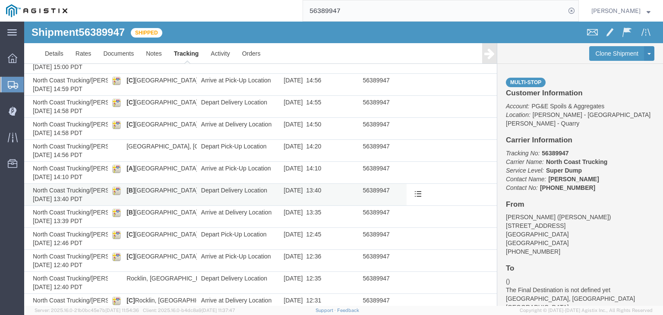
scroll to position [176, 0]
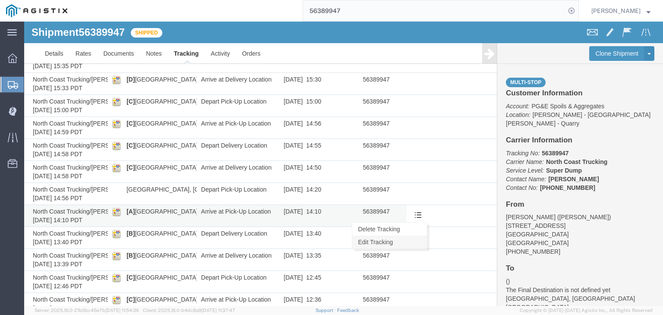
click at [413, 241] on link "Edit Tracking" at bounding box center [389, 242] width 75 height 13
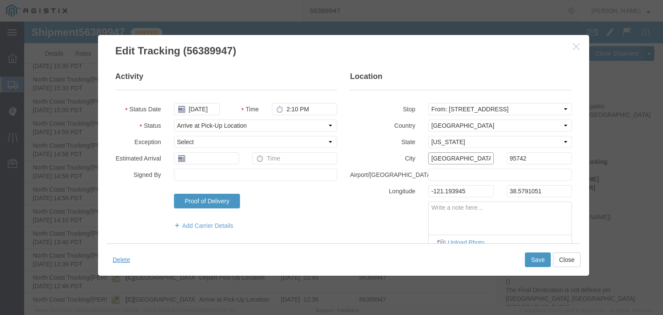
click at [445, 162] on input "[GEOGRAPHIC_DATA][PERSON_NAME]" at bounding box center [460, 158] width 65 height 12
type input "[GEOGRAPHIC_DATA]"
click at [525, 256] on button "Save" at bounding box center [538, 259] width 26 height 15
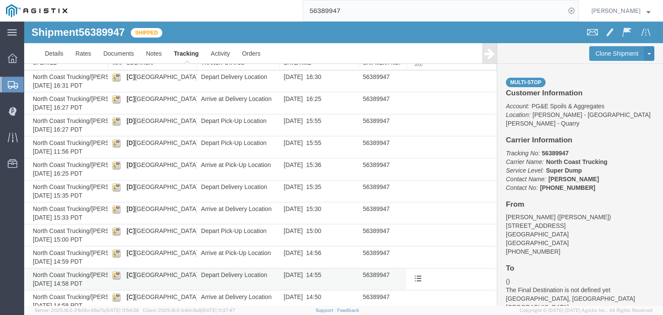
scroll to position [3, 0]
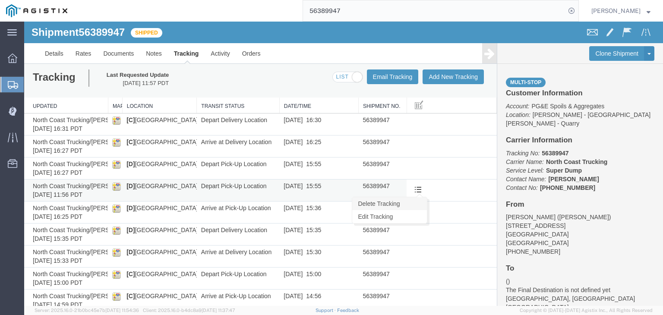
click at [412, 205] on link "Delete Tracking" at bounding box center [389, 203] width 75 height 13
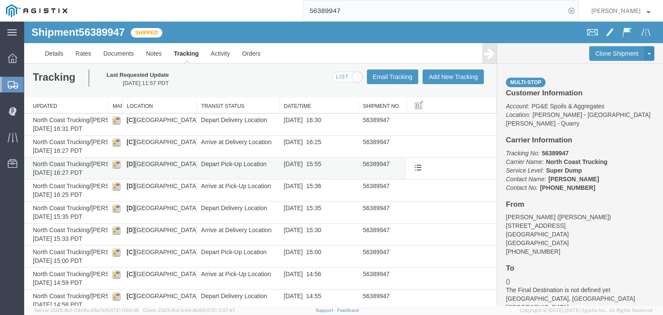
scroll to position [0, 0]
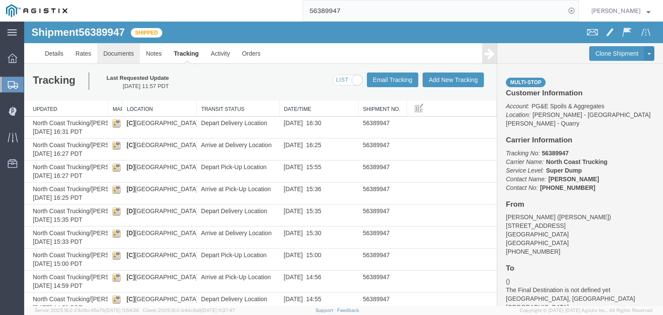
click at [127, 57] on link "Documents" at bounding box center [118, 53] width 43 height 21
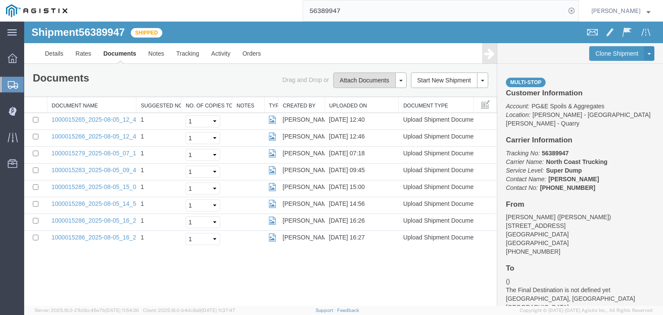
click at [361, 82] on button "Attach Documents" at bounding box center [364, 80] width 62 height 16
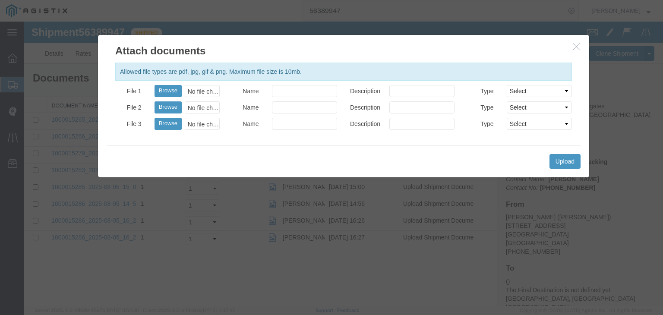
click at [204, 91] on div "No file chosen" at bounding box center [202, 91] width 35 height 12
type input "C:\fakepath\[DATE] PGE 121354-56389947 [PERSON_NAME].pdf"
click at [304, 94] on input "Name" at bounding box center [304, 91] width 65 height 12
type input "Freight Bill and Weight Ticket"
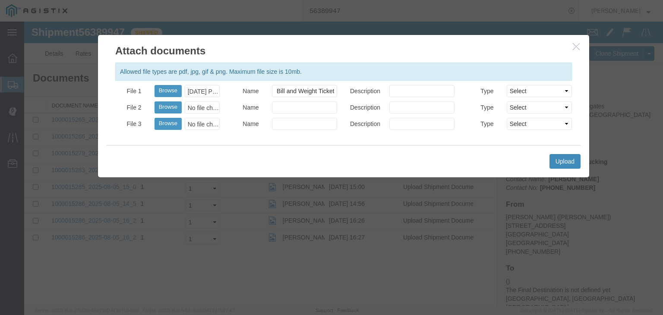
click at [567, 167] on button "Upload" at bounding box center [564, 161] width 31 height 15
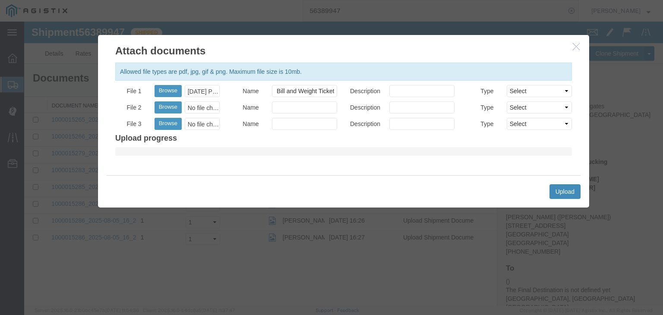
scroll to position [0, 0]
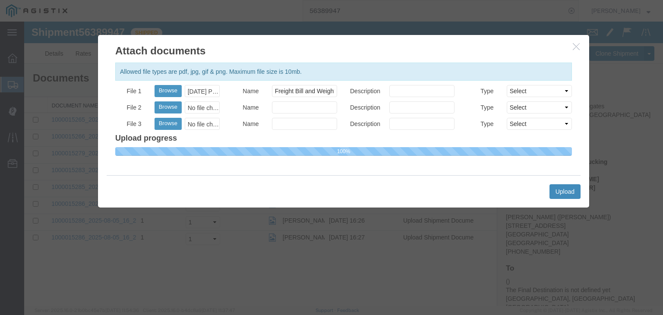
select select
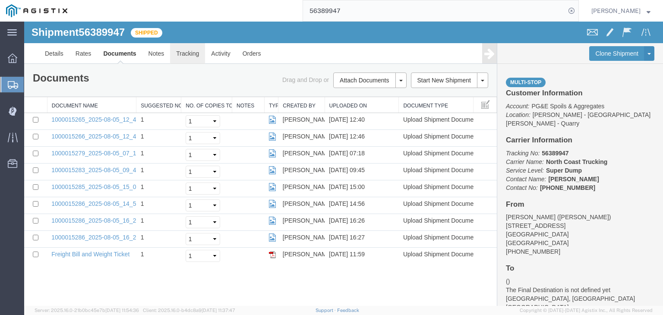
drag, startPoint x: 217, startPoint y: 75, endPoint x: 192, endPoint y: 54, distance: 32.4
click at [192, 54] on link "Tracking" at bounding box center [187, 53] width 35 height 21
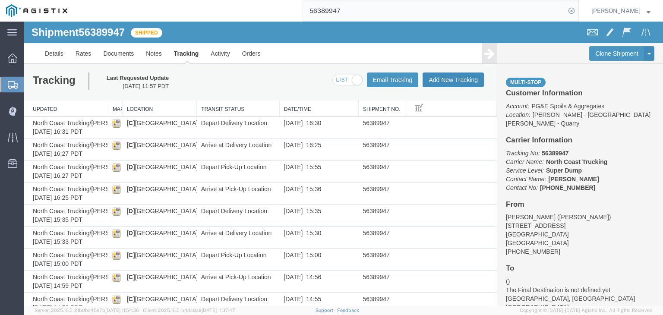
click at [433, 82] on button "Add New Tracking" at bounding box center [452, 79] width 61 height 15
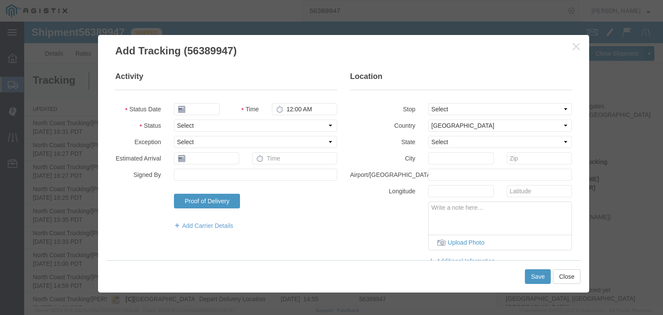
type input "[DATE]"
type input "12:00 PM"
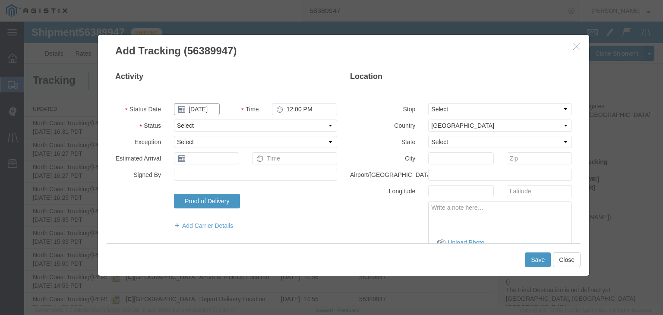
click at [205, 111] on input "[DATE]" at bounding box center [197, 109] width 46 height 12
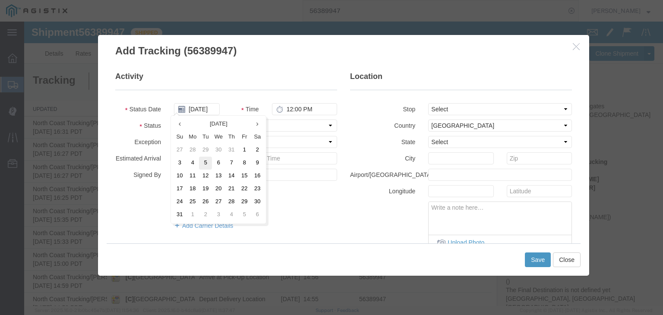
click at [202, 163] on td "5" at bounding box center [205, 163] width 13 height 13
type input "[DATE]"
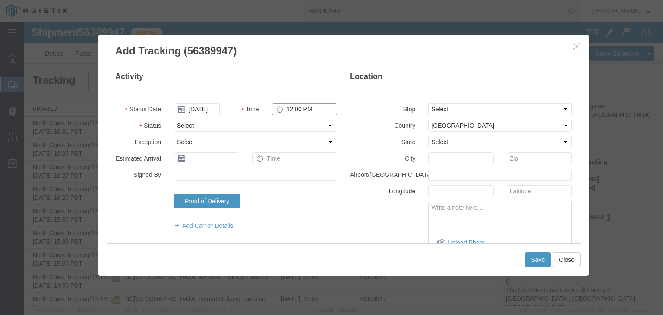
click at [286, 106] on input "12:00 PM" at bounding box center [304, 109] width 65 height 12
type input "6:05 PM"
drag, startPoint x: 281, startPoint y: 123, endPoint x: 278, endPoint y: 130, distance: 7.5
click at [281, 123] on select "Select Arrival Notice Available Arrival Notice Imported Arrive at Delivery Loca…" at bounding box center [255, 125] width 163 height 12
select select "DELIVRED"
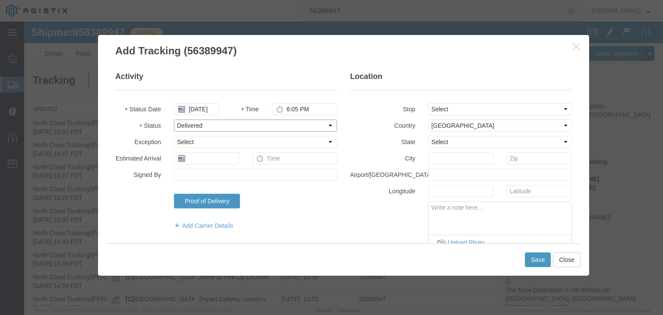
click at [174, 119] on select "Select Arrival Notice Available Arrival Notice Imported Arrive at Delivery Loca…" at bounding box center [255, 125] width 163 height 12
drag, startPoint x: 450, startPoint y: 108, endPoint x: 453, endPoint y: 114, distance: 6.8
click at [451, 108] on select "Select From: [STREET_ADDRESS] Stop 2: [STREET_ADDRESS], US Stop 3: [STREET_ADDR…" at bounding box center [500, 109] width 144 height 12
select select "{"pickupDeliveryInfoId": "122063971","pickupOrDelivery": "P","stopNum": "1","lo…"
click at [428, 103] on select "Select From: [STREET_ADDRESS] Stop 2: [STREET_ADDRESS], US Stop 3: [STREET_ADDR…" at bounding box center [500, 109] width 144 height 12
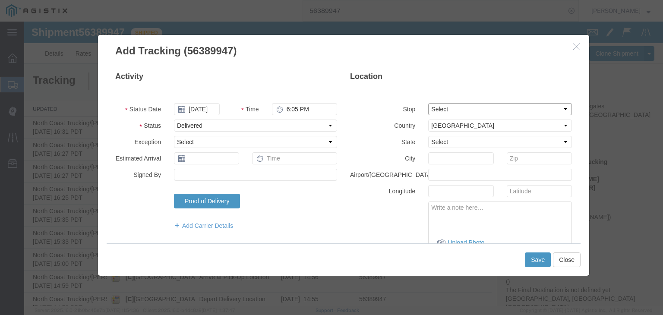
select select "CA"
type input "[GEOGRAPHIC_DATA][PERSON_NAME]"
click at [474, 214] on textarea at bounding box center [499, 216] width 143 height 28
paste textarea "Point of origin: time ends at original starting point empty."
type textarea "Point of origin: time ends at original starting point empty."
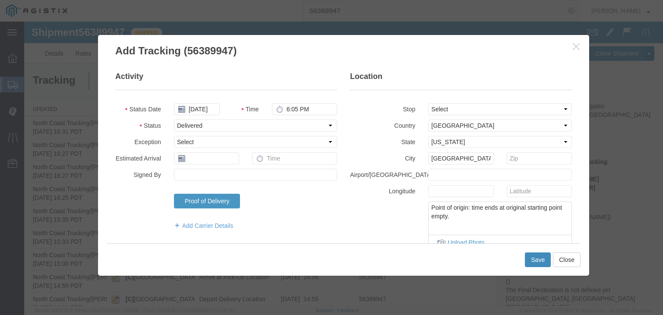
click at [531, 263] on button "Save" at bounding box center [538, 259] width 26 height 15
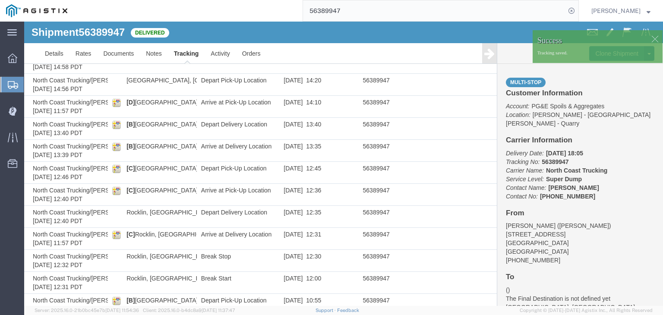
scroll to position [538, 0]
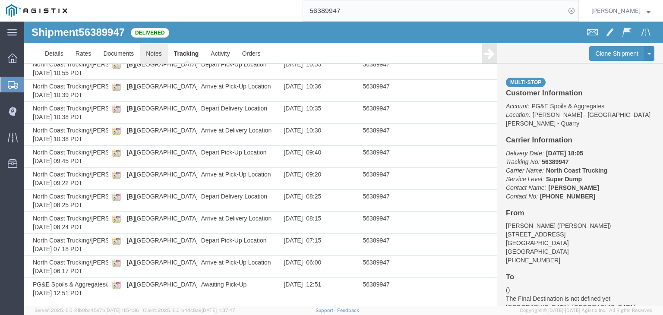
click at [160, 51] on link "Notes" at bounding box center [154, 53] width 28 height 21
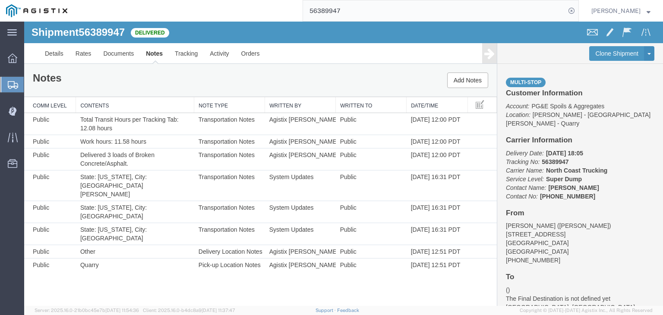
click at [380, 9] on input "56389947" at bounding box center [434, 10] width 262 height 21
type input "56408832"
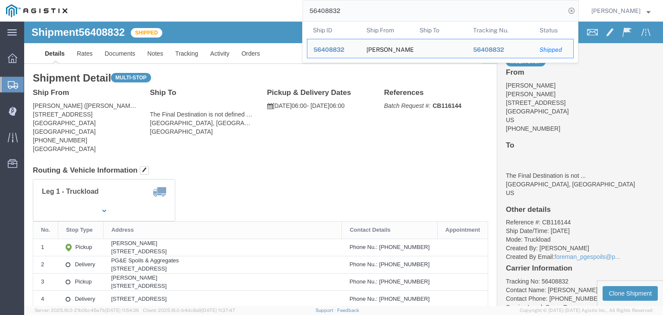
drag, startPoint x: 359, startPoint y: 12, endPoint x: 311, endPoint y: 3, distance: 48.7
click at [308, 13] on div "56408832 Ship ID Ship From Ship To Tracking Nu. Status Ship ID 56408832 Ship Fr…" at bounding box center [325, 11] width 505 height 22
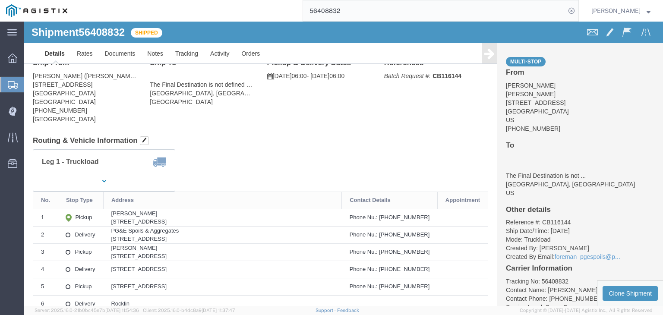
scroll to position [43, 0]
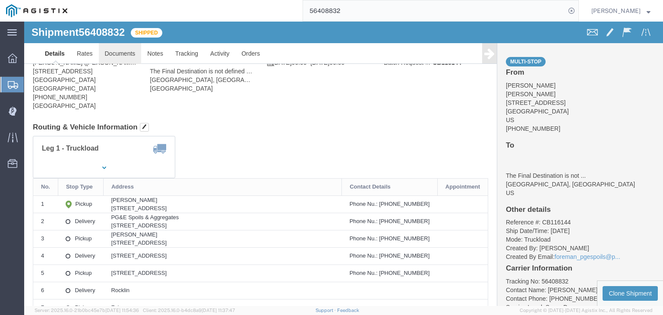
click link "Documents"
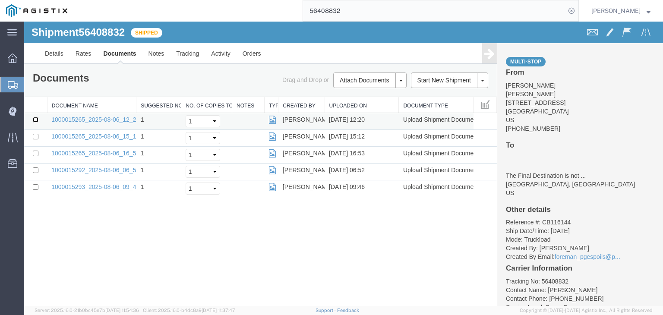
click at [35, 119] on input "checkbox" at bounding box center [36, 120] width 6 height 6
checkbox input "true"
drag, startPoint x: 38, startPoint y: 137, endPoint x: 36, endPoint y: 145, distance: 8.9
click at [37, 137] on td at bounding box center [35, 138] width 23 height 17
click at [32, 138] on td at bounding box center [35, 138] width 23 height 17
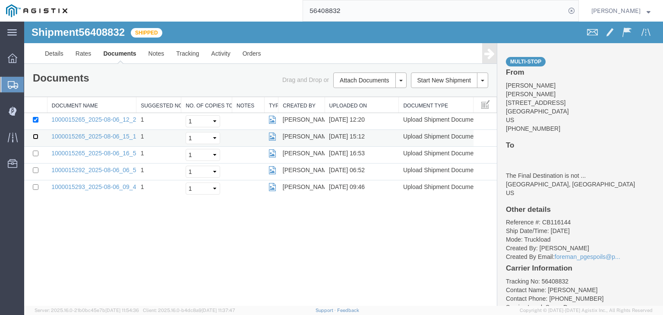
click at [35, 138] on input "checkbox" at bounding box center [36, 137] width 6 height 6
checkbox input "true"
click at [35, 152] on input "checkbox" at bounding box center [36, 154] width 6 height 6
checkbox input "true"
click at [34, 169] on input "checkbox" at bounding box center [36, 170] width 6 height 6
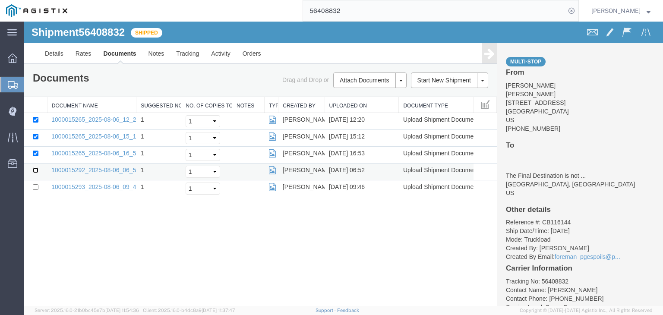
checkbox input "true"
drag, startPoint x: 35, startPoint y: 185, endPoint x: 94, endPoint y: 180, distance: 59.3
click at [35, 185] on input "checkbox" at bounding box center [36, 187] width 6 height 6
checkbox input "true"
click at [373, 93] on link "Print Documents" at bounding box center [368, 94] width 75 height 13
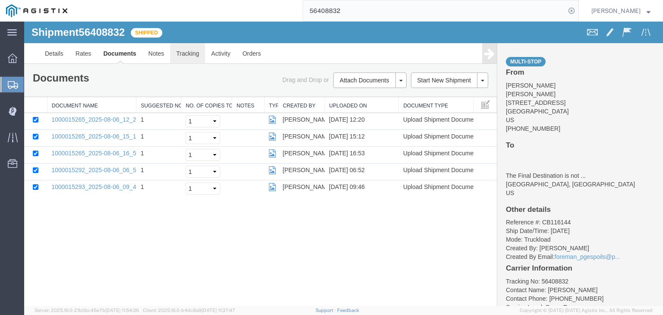
click at [182, 54] on link "Tracking" at bounding box center [187, 53] width 35 height 21
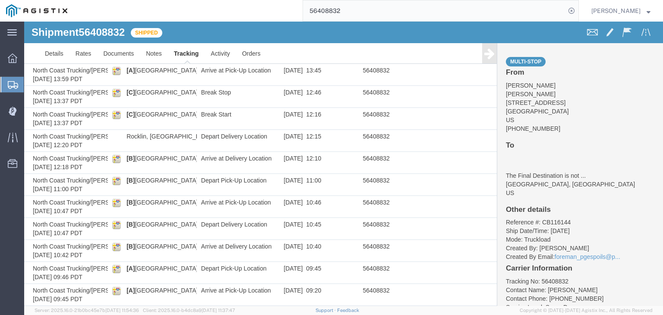
scroll to position [194, 0]
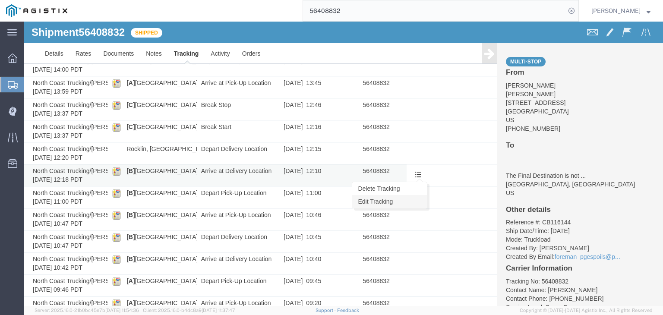
click at [405, 201] on link "Edit Tracking" at bounding box center [389, 201] width 75 height 13
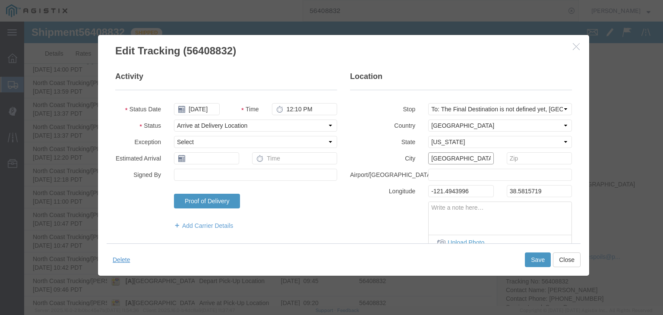
click at [447, 158] on input "[GEOGRAPHIC_DATA]" at bounding box center [460, 158] width 65 height 12
type input "Rocklin"
click at [535, 258] on button "Save" at bounding box center [538, 259] width 26 height 15
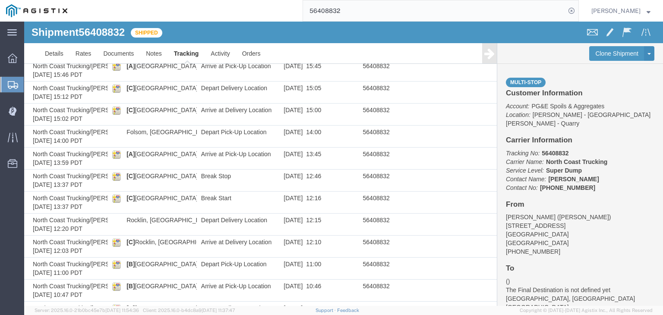
scroll to position [108, 0]
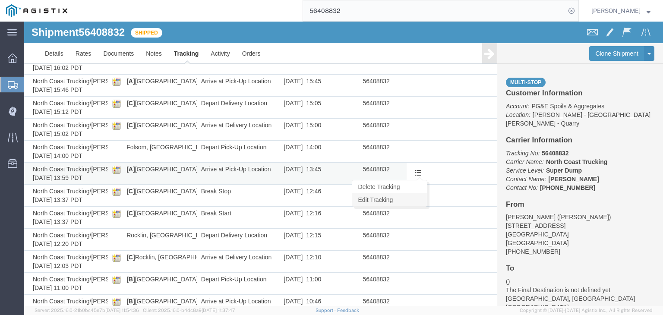
click at [412, 197] on link "Edit Tracking" at bounding box center [389, 199] width 75 height 13
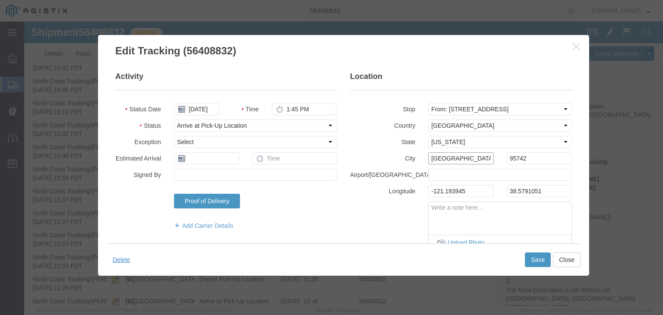
click at [435, 158] on input "[GEOGRAPHIC_DATA][PERSON_NAME]" at bounding box center [460, 158] width 65 height 12
type input "Folsom"
click at [535, 257] on button "Save" at bounding box center [538, 259] width 26 height 15
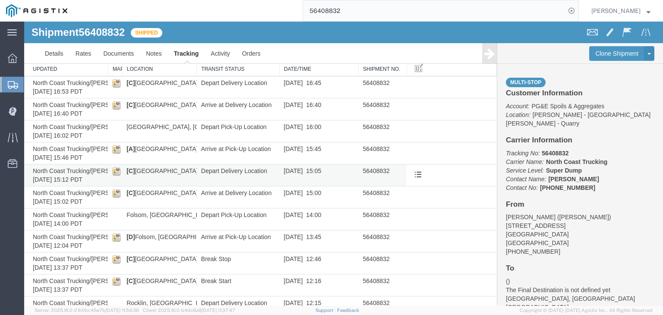
scroll to position [22, 0]
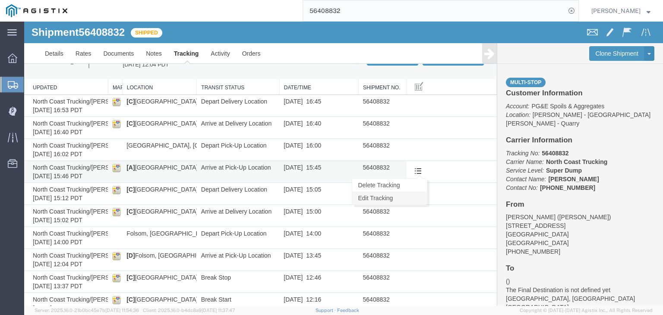
click at [407, 197] on link "Edit Tracking" at bounding box center [389, 198] width 75 height 13
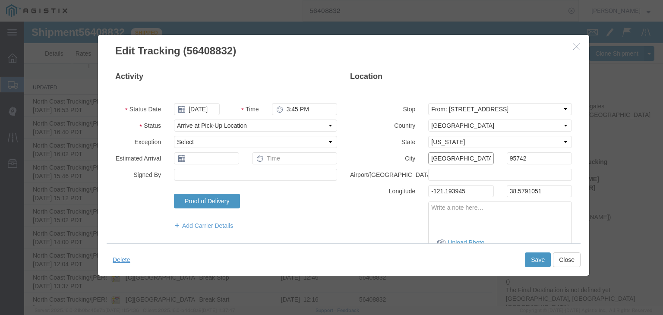
click at [439, 155] on input "[GEOGRAPHIC_DATA][PERSON_NAME]" at bounding box center [460, 158] width 65 height 12
type input "[GEOGRAPHIC_DATA]"
click at [537, 263] on button "Save" at bounding box center [538, 259] width 26 height 15
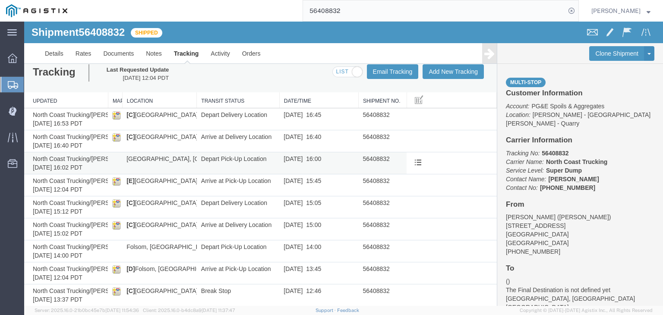
scroll to position [0, 0]
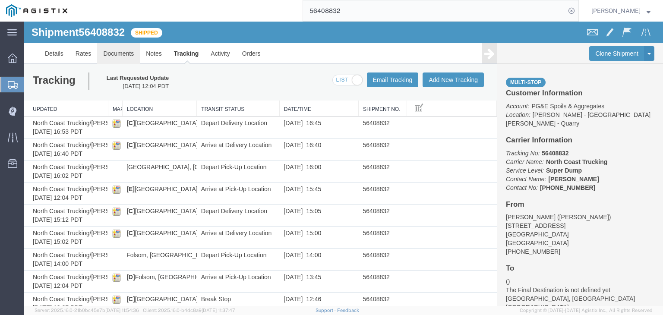
click at [111, 57] on link "Documents" at bounding box center [118, 53] width 43 height 21
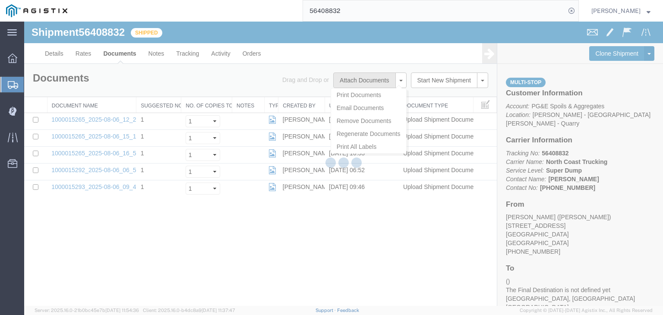
click at [351, 82] on button "Attach Documents" at bounding box center [364, 80] width 62 height 16
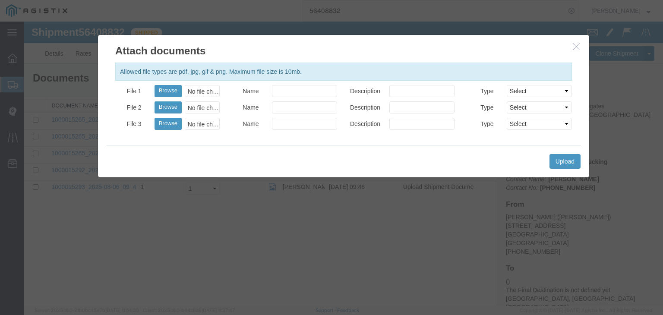
click at [160, 69] on p "Allowed file types are pdf, jpg, gif & png. Maximum file size is 10mb." at bounding box center [343, 71] width 447 height 9
click at [199, 88] on div "No file chosen" at bounding box center [202, 91] width 35 height 12
type input "C:\fakepath\[DATE] PGE 121355-56408832 [PERSON_NAME].pdf"
drag, startPoint x: 322, startPoint y: 88, endPoint x: 322, endPoint y: 83, distance: 5.6
click at [322, 88] on input "Name" at bounding box center [304, 91] width 65 height 12
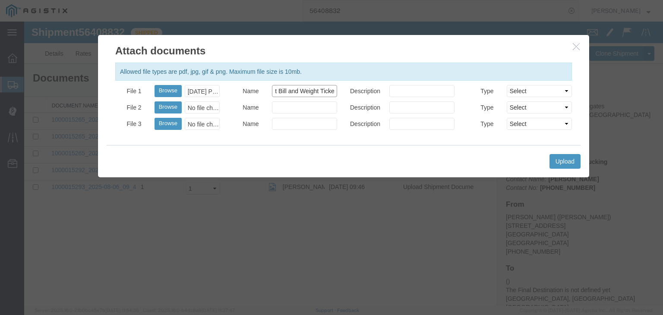
scroll to position [0, 19]
type input "Freight Bill and Weight Ticket"
click at [573, 170] on div "Upload" at bounding box center [344, 161] width 474 height 32
click at [568, 166] on button "Upload" at bounding box center [564, 161] width 31 height 15
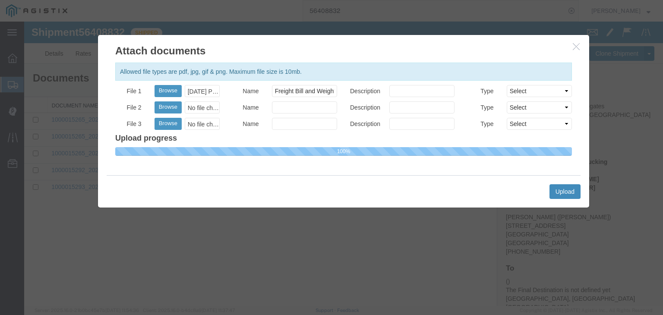
select select
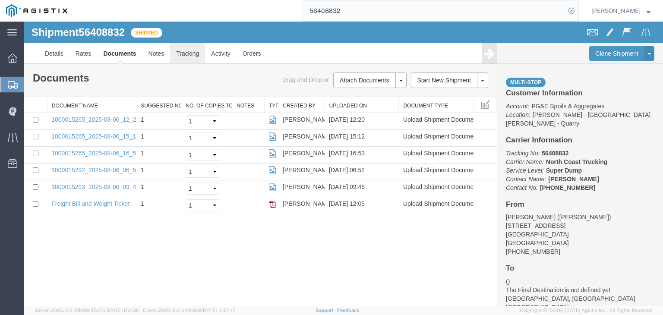
click at [188, 53] on link "Tracking" at bounding box center [187, 53] width 35 height 21
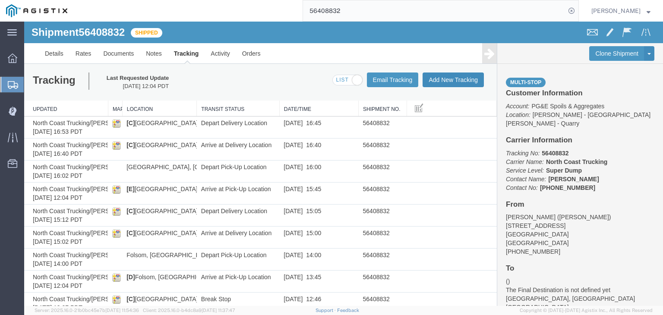
click at [452, 81] on button "Add New Tracking" at bounding box center [452, 79] width 61 height 15
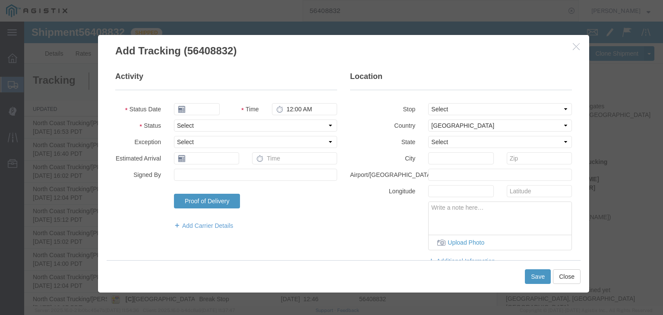
type input "[DATE]"
type input "1:00 PM"
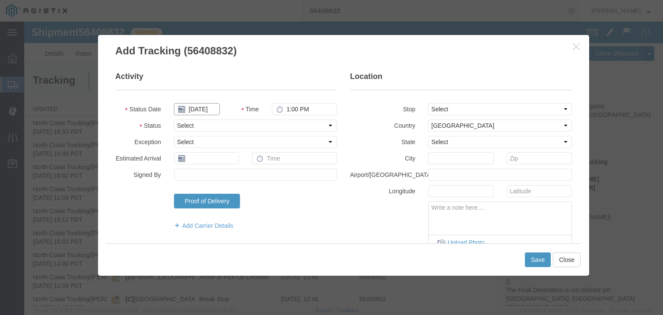
click at [203, 113] on input "[DATE]" at bounding box center [197, 109] width 46 height 12
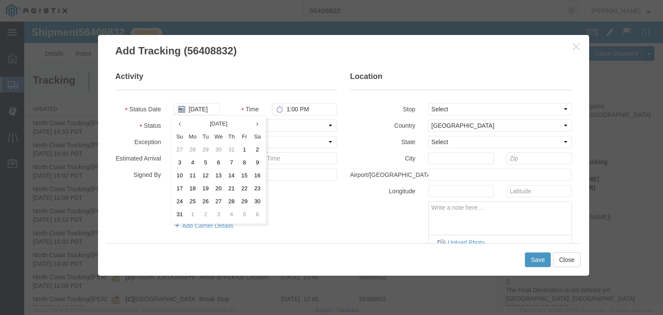
click at [218, 161] on td "6" at bounding box center [218, 163] width 13 height 13
type input "[DATE]"
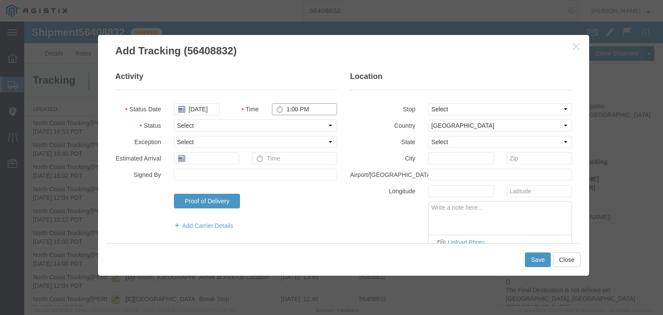
click at [294, 109] on input "1:00 PM" at bounding box center [304, 109] width 65 height 12
type input "6:00 PM"
click at [251, 128] on select "Select Arrival Notice Available Arrival Notice Imported Arrive at Delivery Loca…" at bounding box center [255, 125] width 163 height 12
select select "DELIVRED"
click at [174, 119] on select "Select Arrival Notice Available Arrival Notice Imported Arrive at Delivery Loca…" at bounding box center [255, 125] width 163 height 12
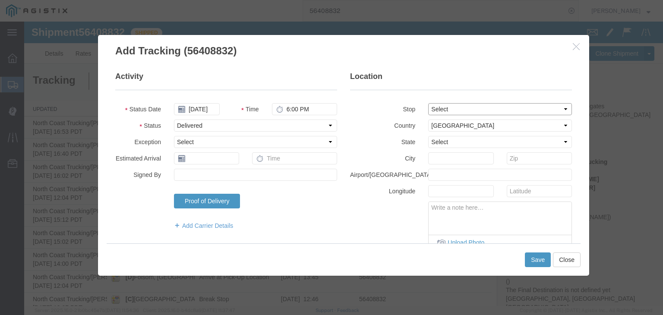
drag, startPoint x: 445, startPoint y: 106, endPoint x: 450, endPoint y: 113, distance: 8.7
click at [446, 107] on select "Select From: [STREET_ADDRESS] Stop 2: [STREET_ADDRESS] Stop 3: [STREET_ADDRESS]…" at bounding box center [500, 109] width 144 height 12
select select "{"pickupDeliveryInfoId": "122102493","pickupOrDelivery": "P","stopNum": "1","lo…"
click at [428, 103] on select "Select From: [STREET_ADDRESS] Stop 2: [STREET_ADDRESS] Stop 3: [STREET_ADDRESS]…" at bounding box center [500, 109] width 144 height 12
select select "CA"
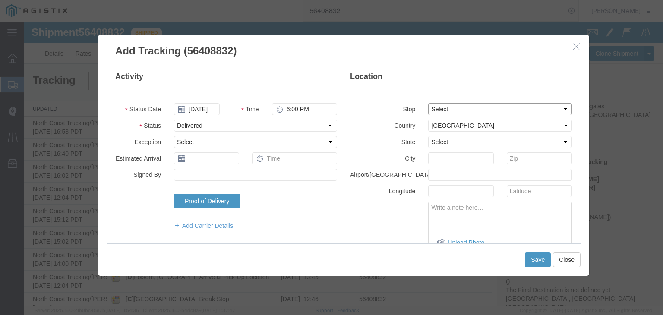
type input "[GEOGRAPHIC_DATA][PERSON_NAME]"
click at [504, 204] on textarea at bounding box center [499, 216] width 143 height 28
paste textarea "Point of origin: time ends at original starting point empty."
type textarea "Point of origin: time ends at original starting point empty."
click at [530, 265] on button "Save" at bounding box center [538, 259] width 26 height 15
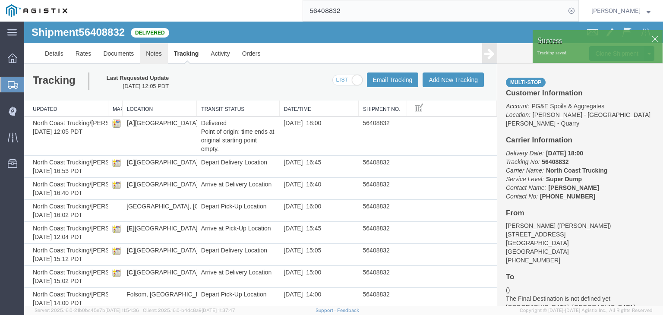
click at [153, 51] on link "Notes" at bounding box center [154, 53] width 28 height 21
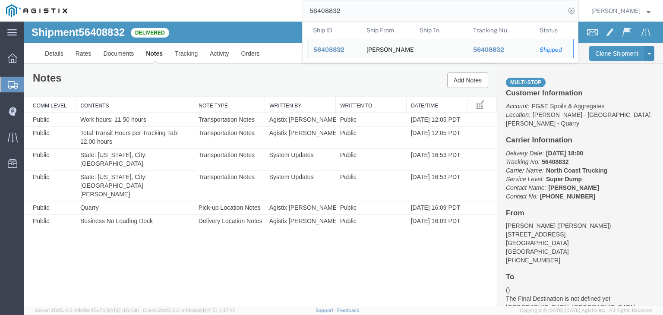
click at [377, 13] on input "56408832" at bounding box center [434, 10] width 262 height 21
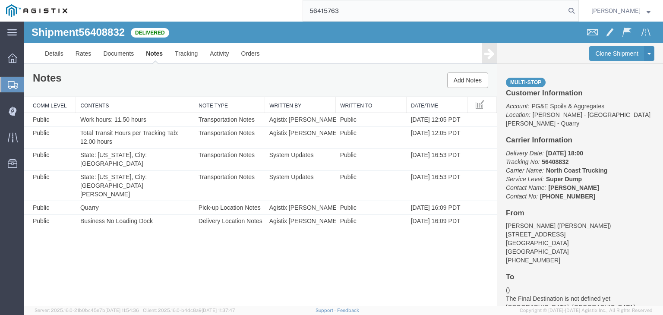
type input "56415763"
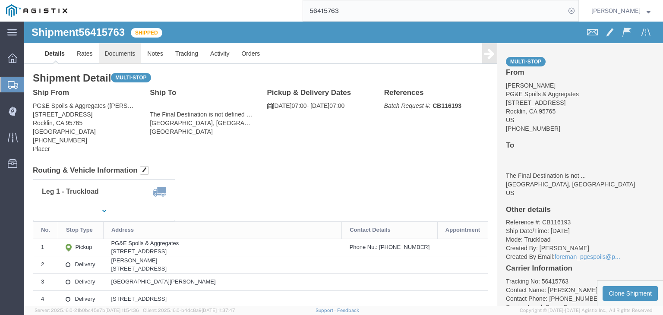
click link "Documents"
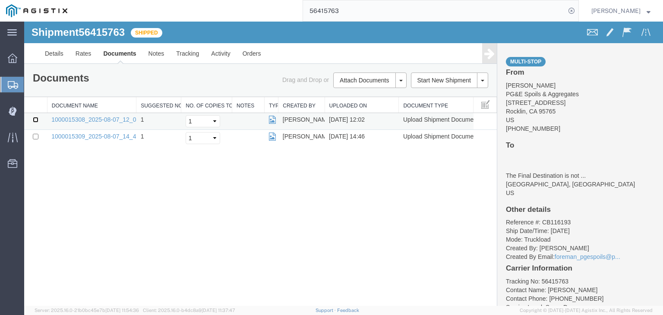
click at [35, 119] on input "checkbox" at bounding box center [36, 120] width 6 height 6
checkbox input "true"
click at [35, 135] on input "checkbox" at bounding box center [36, 137] width 6 height 6
checkbox input "true"
click at [24, 22] on link "Print Documents" at bounding box center [24, 22] width 0 height 0
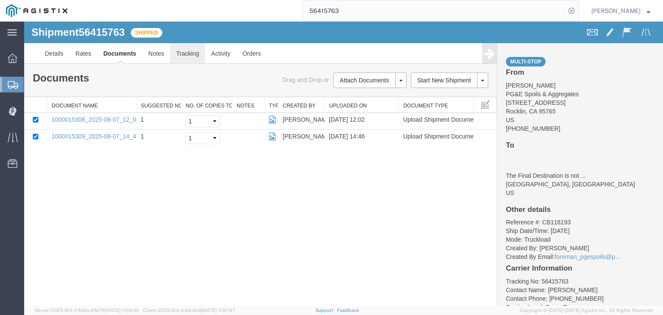
click at [182, 47] on link "Tracking" at bounding box center [187, 53] width 35 height 21
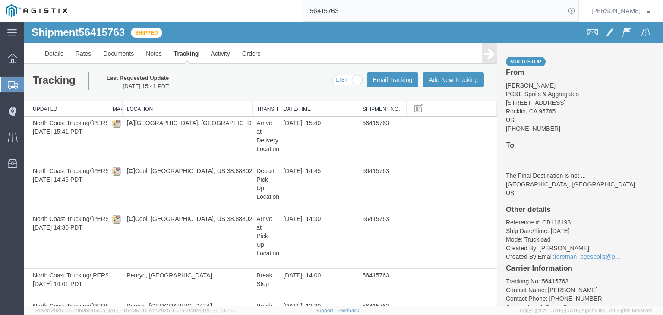
drag, startPoint x: 195, startPoint y: 110, endPoint x: 250, endPoint y: 114, distance: 55.4
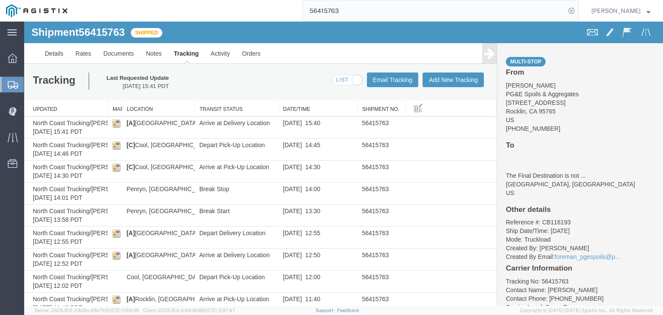
drag, startPoint x: 250, startPoint y: 106, endPoint x: 193, endPoint y: 109, distance: 56.6
click at [193, 109] on div "Updated Map Location Transit Status Date/Time Shipment No. North Coast Trucking…" at bounding box center [260, 296] width 472 height 390
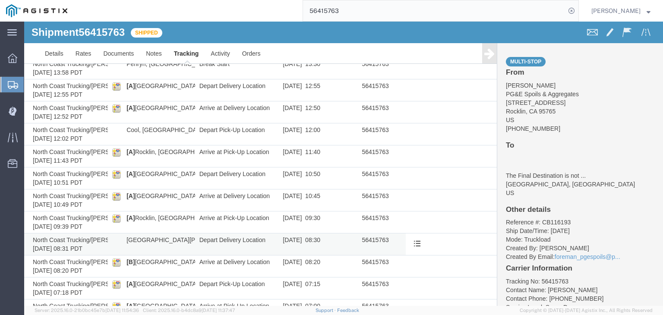
scroll to position [192, 0]
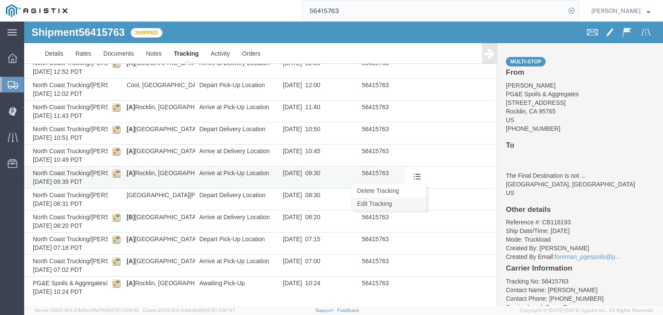
click at [404, 202] on link "Edit Tracking" at bounding box center [388, 203] width 75 height 13
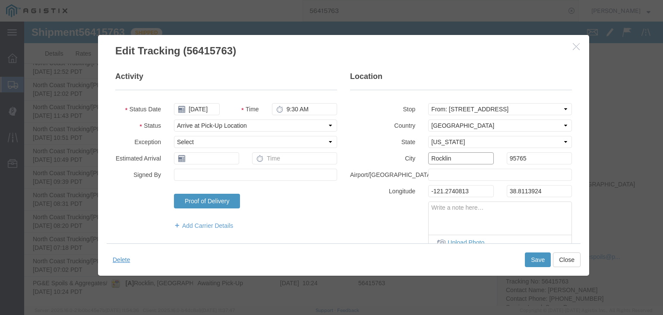
click at [445, 159] on input "Rocklin" at bounding box center [460, 158] width 65 height 12
type input "Cool"
click at [534, 261] on button "Save" at bounding box center [538, 259] width 26 height 15
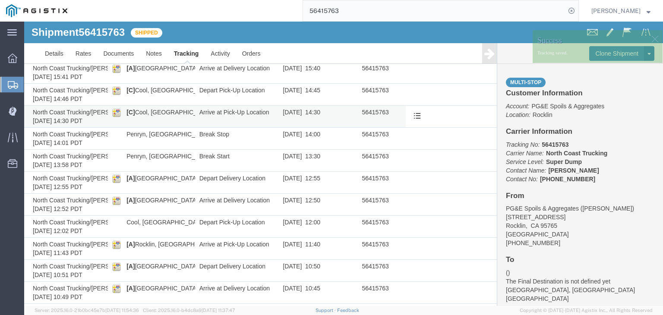
scroll to position [0, 0]
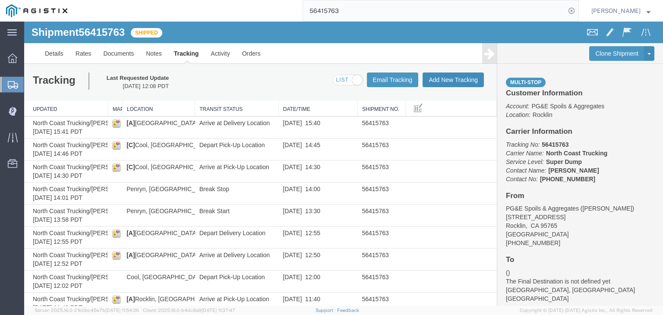
click at [442, 82] on button "Add New Tracking" at bounding box center [452, 79] width 61 height 15
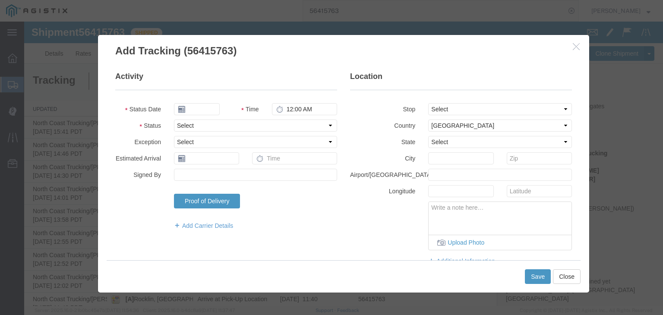
type input "[DATE]"
type input "1:00 PM"
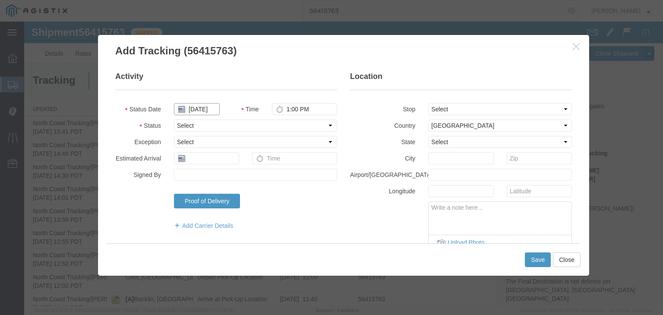
click at [192, 106] on input "[DATE]" at bounding box center [197, 109] width 46 height 12
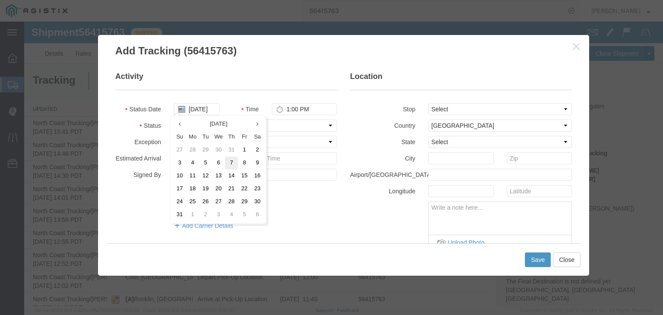
click at [235, 163] on td "7" at bounding box center [231, 163] width 13 height 13
type input "[DATE]"
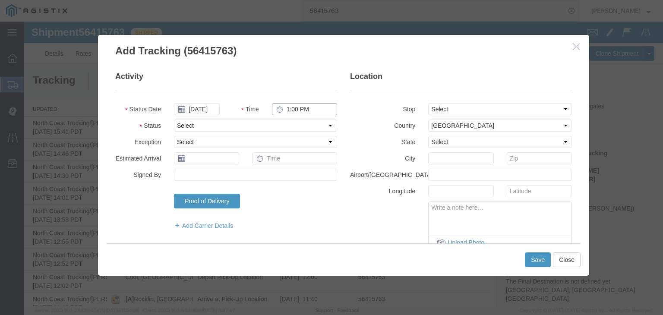
click at [295, 113] on input "1:00 PM" at bounding box center [304, 109] width 65 height 12
click at [289, 104] on input "1:00 PM" at bounding box center [304, 109] width 65 height 12
click at [282, 109] on input "1:00 PM" at bounding box center [304, 109] width 65 height 12
type input "10:00 AM"
click at [183, 123] on select "Select Arrival Notice Available Arrival Notice Imported Arrive at Delivery Loca…" at bounding box center [255, 125] width 163 height 12
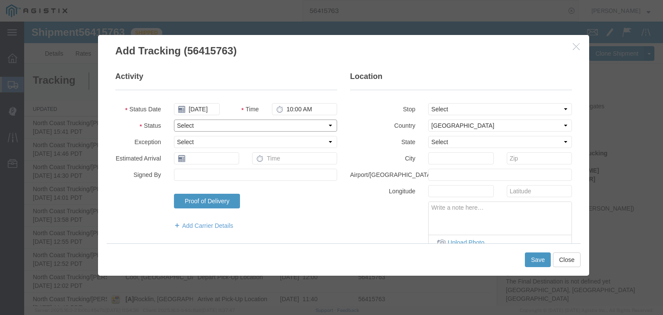
select select "DPTPULOC"
click at [174, 119] on select "Select Arrival Notice Available Arrival Notice Imported Arrive at Delivery Loca…" at bounding box center [255, 125] width 163 height 12
click at [457, 108] on select "Select From: [STREET_ADDRESS] Stop 2: [STREET_ADDRESS] Stop 3: [GEOGRAPHIC_DATA…" at bounding box center [500, 109] width 144 height 12
select select "{"pickupDeliveryInfoId": "122146549","pickupOrDelivery": "P","stopNum": "5","lo…"
click at [428, 103] on select "Select From: [STREET_ADDRESS] Stop 2: [STREET_ADDRESS] Stop 3: [GEOGRAPHIC_DATA…" at bounding box center [500, 109] width 144 height 12
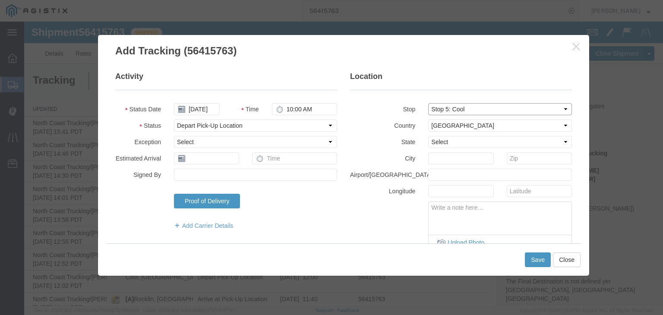
select select
type input "Cool"
click at [533, 259] on button "Save" at bounding box center [538, 259] width 26 height 15
click at [430, 124] on select "Select [GEOGRAPHIC_DATA] [GEOGRAPHIC_DATA] [GEOGRAPHIC_DATA] [GEOGRAPHIC_DATA] …" at bounding box center [500, 125] width 144 height 12
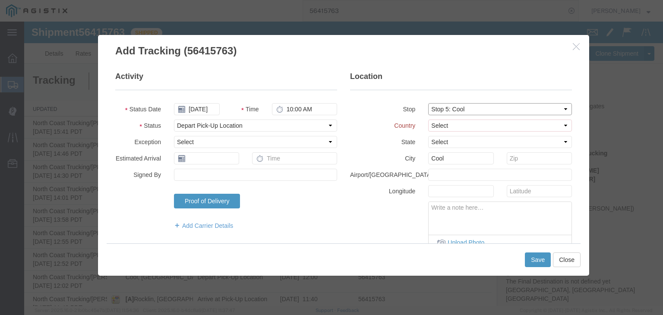
click at [455, 107] on select "Select From: [STREET_ADDRESS] Stop 2: [STREET_ADDRESS] Stop 3: [GEOGRAPHIC_DATA…" at bounding box center [500, 109] width 144 height 12
select select
click at [428, 103] on select "Select From: [STREET_ADDRESS] Stop 2: [STREET_ADDRESS] Stop 3: [GEOGRAPHIC_DATA…" at bounding box center [500, 109] width 144 height 12
click at [434, 125] on select "Select [GEOGRAPHIC_DATA] [GEOGRAPHIC_DATA] [GEOGRAPHIC_DATA] [GEOGRAPHIC_DATA] …" at bounding box center [500, 125] width 144 height 12
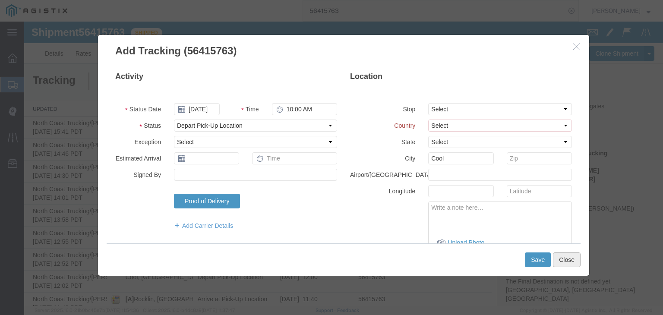
drag, startPoint x: 558, startPoint y: 261, endPoint x: 553, endPoint y: 257, distance: 6.6
click at [558, 260] on button "Close" at bounding box center [567, 259] width 28 height 15
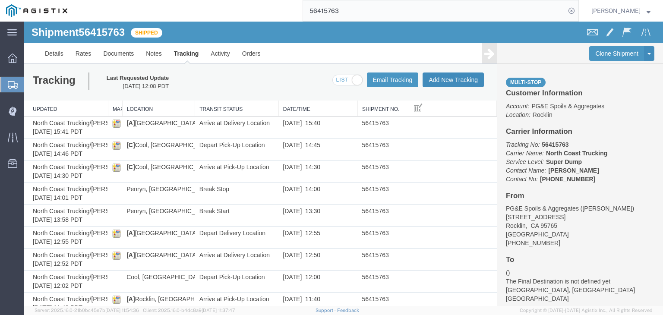
click at [439, 85] on button "Add New Tracking" at bounding box center [452, 79] width 61 height 15
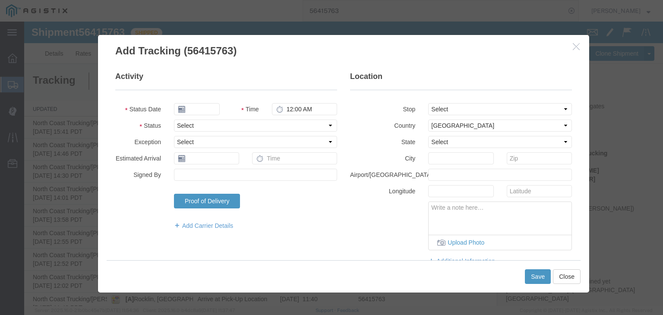
type input "[DATE]"
type input "1:00 PM"
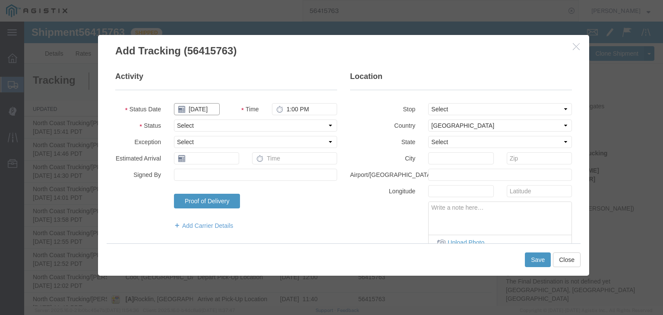
click at [195, 111] on input "[DATE]" at bounding box center [197, 109] width 46 height 12
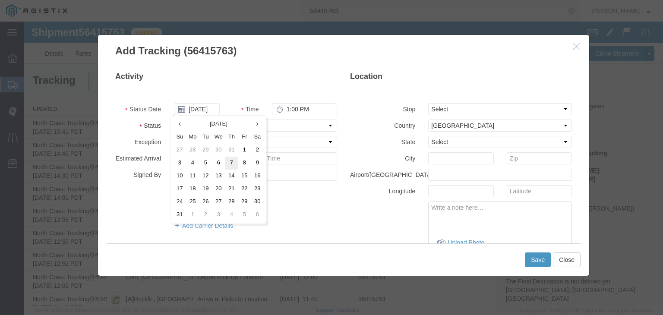
click at [226, 159] on td "7" at bounding box center [231, 163] width 13 height 13
type input "[DATE]"
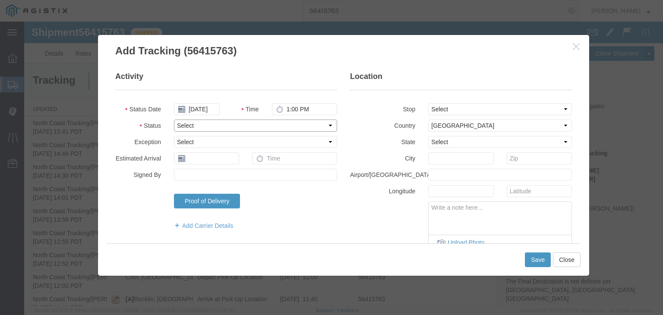
drag, startPoint x: 288, startPoint y: 121, endPoint x: 289, endPoint y: 116, distance: 5.7
click at [288, 121] on select "Select Arrival Notice Available Arrival Notice Imported Arrive at Delivery Loca…" at bounding box center [255, 125] width 163 height 12
click at [287, 107] on input "1:00 PM" at bounding box center [304, 109] width 65 height 12
type input "10:00 AM"
drag, startPoint x: 239, startPoint y: 120, endPoint x: 246, endPoint y: 129, distance: 11.0
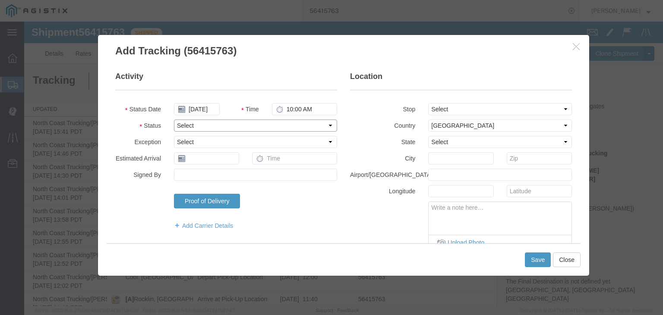
click at [239, 120] on select "Select Arrival Notice Available Arrival Notice Imported Arrive at Delivery Loca…" at bounding box center [255, 125] width 163 height 12
select select "DPTPULOC"
click at [174, 119] on select "Select Arrival Notice Available Arrival Notice Imported Arrive at Delivery Loca…" at bounding box center [255, 125] width 163 height 12
click at [440, 142] on select "Select [US_STATE] [US_STATE] [US_STATE] [US_STATE] Armed Forces Americas Armed …" at bounding box center [500, 142] width 144 height 12
select select "CA"
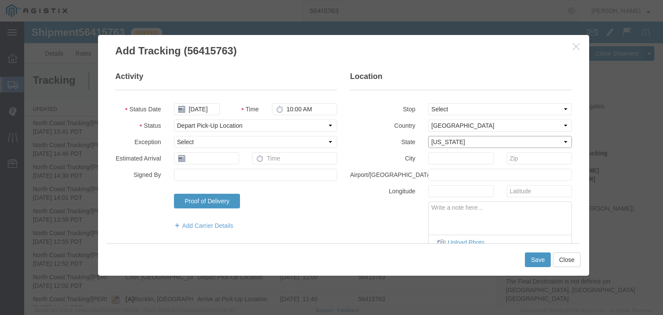
click at [428, 136] on select "Select [US_STATE] [US_STATE] [US_STATE] [US_STATE] Armed Forces Americas Armed …" at bounding box center [500, 142] width 144 height 12
click at [450, 158] on input "text" at bounding box center [460, 158] width 65 height 12
type input "Cool"
drag, startPoint x: 540, startPoint y: 259, endPoint x: 533, endPoint y: 256, distance: 8.1
click at [539, 259] on button "Save" at bounding box center [538, 259] width 26 height 15
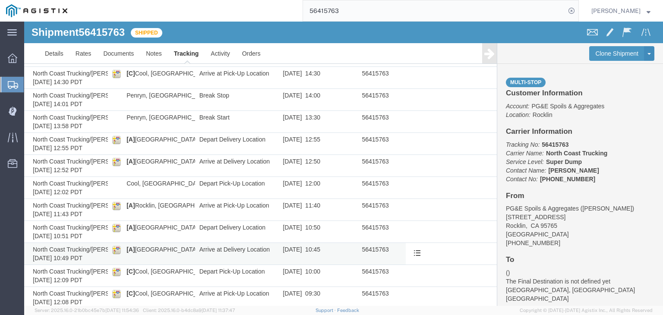
scroll to position [85, 0]
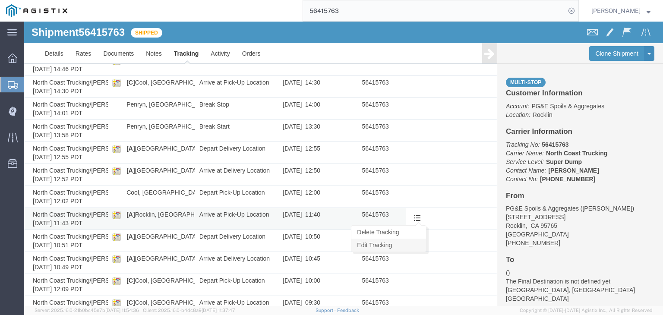
click at [410, 247] on link "Edit Tracking" at bounding box center [388, 245] width 75 height 13
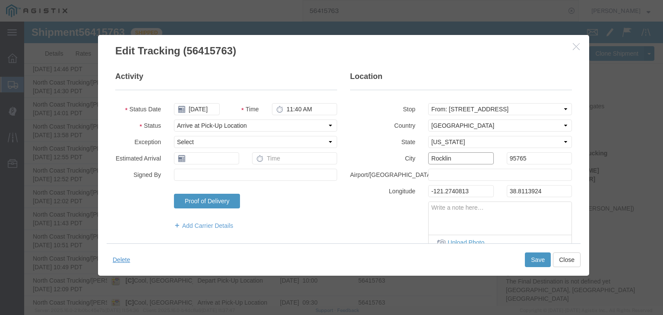
click at [440, 163] on input "Rocklin" at bounding box center [460, 158] width 65 height 12
click at [437, 156] on input "Rockcin" at bounding box center [460, 158] width 65 height 12
click at [437, 159] on input "Rockccin" at bounding box center [460, 158] width 65 height 12
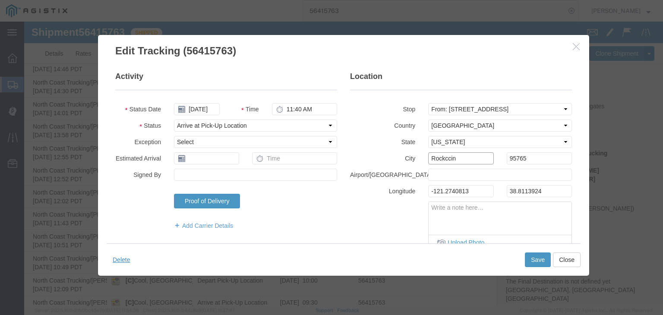
click at [437, 159] on input "Rockccin" at bounding box center [460, 158] width 65 height 12
type input "Cool"
click at [534, 260] on button "Save" at bounding box center [538, 259] width 26 height 15
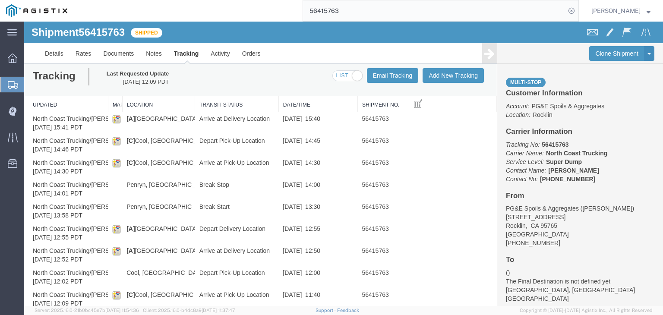
scroll to position [0, 0]
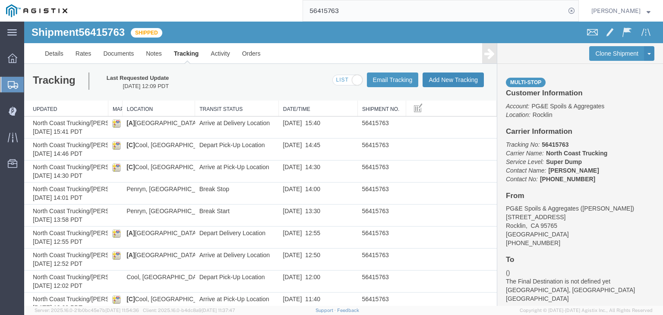
click at [456, 80] on button "Add New Tracking" at bounding box center [452, 79] width 61 height 15
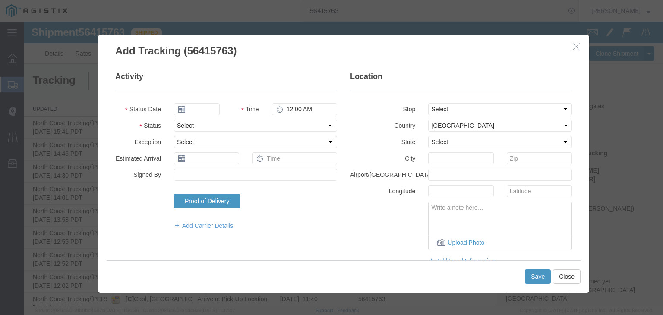
type input "[DATE]"
type input "1:00 PM"
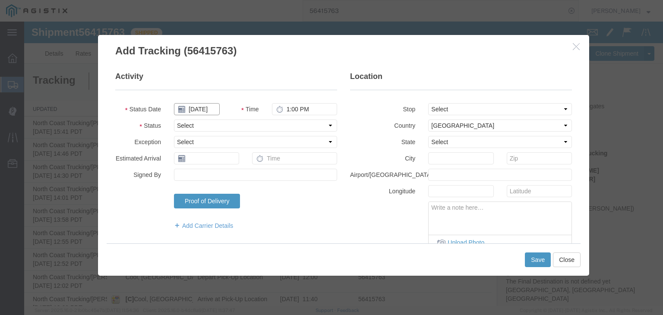
click at [208, 113] on input "[DATE]" at bounding box center [197, 109] width 46 height 12
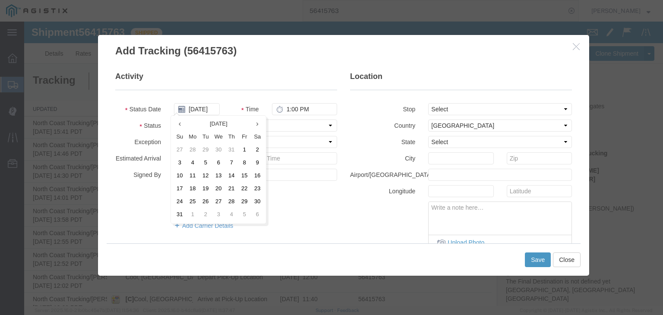
drag, startPoint x: 227, startPoint y: 164, endPoint x: 266, endPoint y: 137, distance: 48.0
click at [228, 164] on td "7" at bounding box center [231, 163] width 13 height 13
type input "[DATE]"
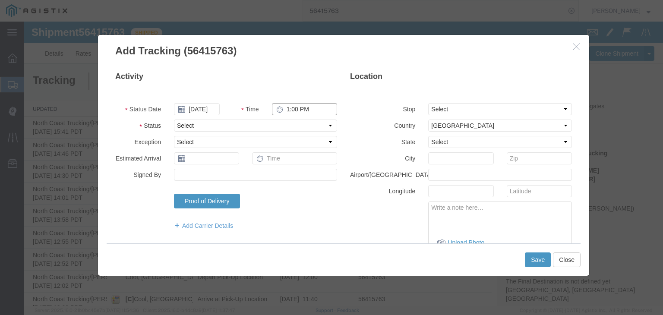
click at [293, 106] on input "1:00 PM" at bounding box center [304, 109] width 65 height 12
type input "3:45 PM"
click at [261, 126] on select "Select Arrival Notice Available Arrival Notice Imported Arrive at Delivery Loca…" at bounding box center [255, 125] width 163 height 12
select select "DPTDLVLOC"
click at [174, 119] on select "Select Arrival Notice Available Arrival Notice Imported Arrive at Delivery Loca…" at bounding box center [255, 125] width 163 height 12
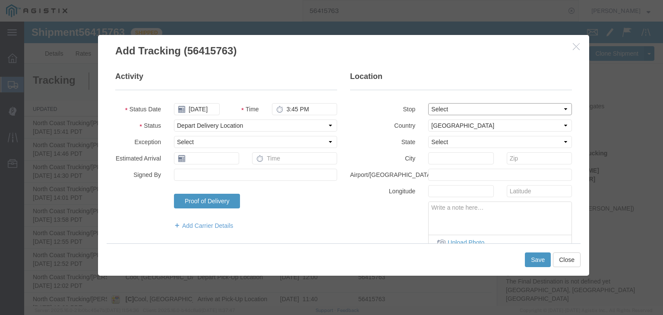
click at [429, 108] on select "Select From: [STREET_ADDRESS] Stop 2: [STREET_ADDRESS] Stop 3: [GEOGRAPHIC_DATA…" at bounding box center [500, 109] width 144 height 12
select select "{"pickupDeliveryInfoId": "122116566","pickupOrDelivery": "P","stopNum": "1","lo…"
click at [428, 103] on select "Select From: [STREET_ADDRESS] Stop 2: [STREET_ADDRESS] Stop 3: [GEOGRAPHIC_DATA…" at bounding box center [500, 109] width 144 height 12
select select "CA"
type input "Rocklin"
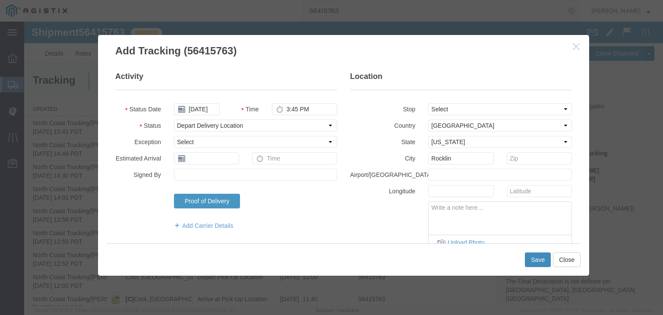
click at [540, 258] on button "Save" at bounding box center [538, 259] width 26 height 15
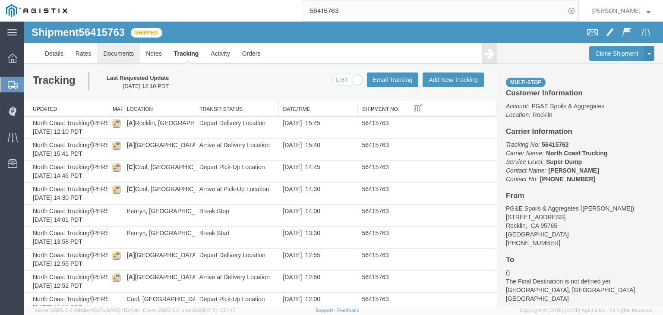
click at [119, 54] on link "Documents" at bounding box center [118, 53] width 43 height 21
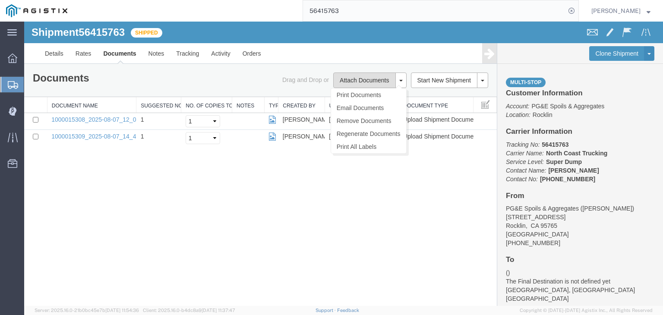
click at [352, 79] on button "Attach Documents" at bounding box center [364, 80] width 62 height 16
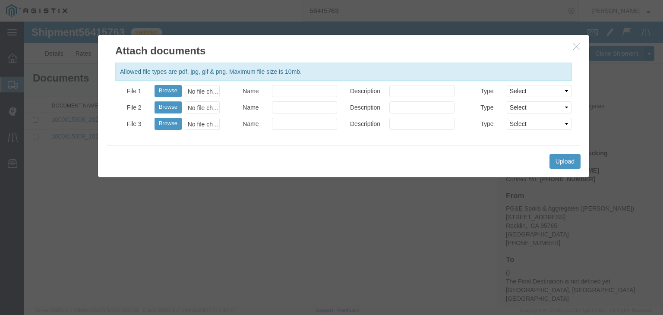
click at [202, 88] on div "No file chosen" at bounding box center [202, 91] width 35 height 12
type input "C:\fakepath\[DATE] PGE 121356-56415763 [PERSON_NAME].pdf"
click at [282, 94] on input "Name" at bounding box center [304, 91] width 65 height 12
type input "Freight Bill and Weight Ticket"
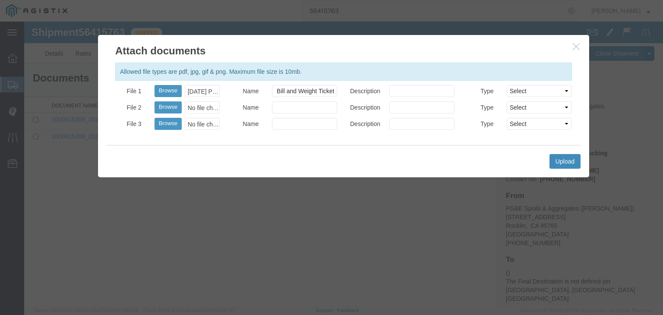
click at [555, 161] on button "Upload" at bounding box center [564, 161] width 31 height 15
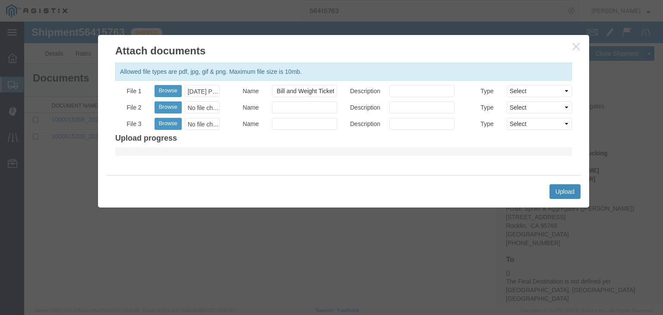
scroll to position [0, 0]
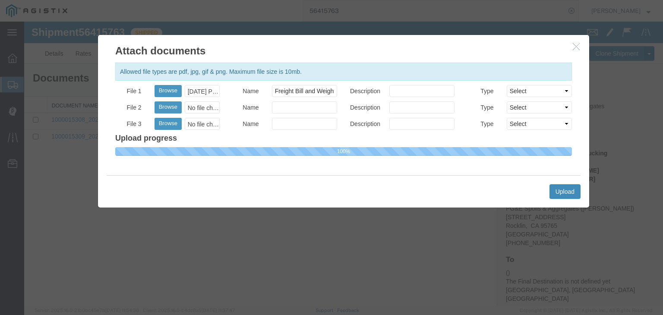
select select
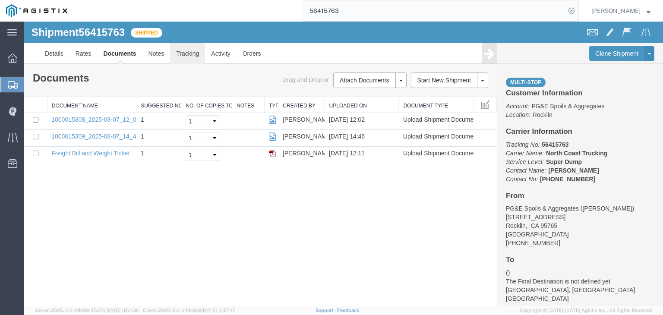
drag, startPoint x: 187, startPoint y: 50, endPoint x: 197, endPoint y: 75, distance: 26.9
click at [187, 50] on link "Tracking" at bounding box center [187, 53] width 35 height 21
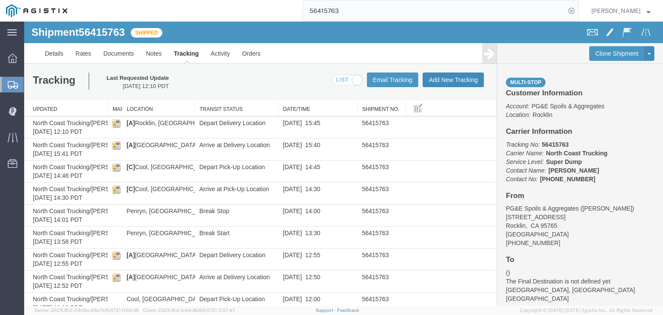
click at [441, 78] on button "Add New Tracking" at bounding box center [452, 79] width 61 height 15
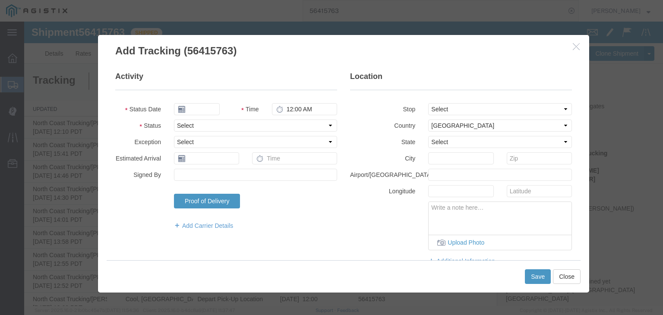
type input "[DATE]"
type input "1:00 PM"
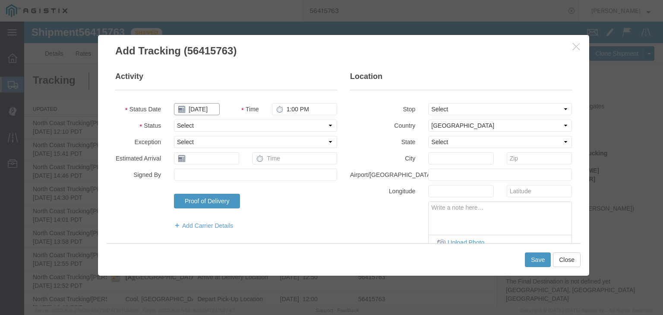
click at [201, 109] on input "[DATE]" at bounding box center [197, 109] width 46 height 12
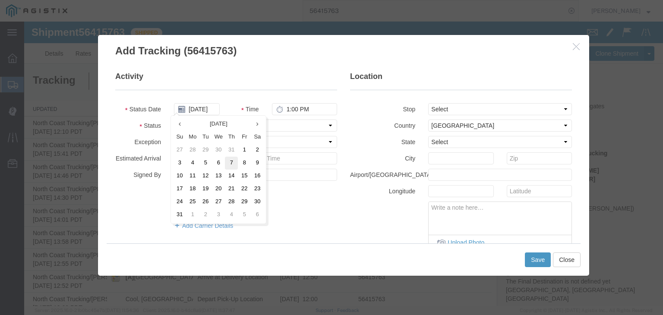
click at [230, 162] on td "7" at bounding box center [231, 163] width 13 height 13
type input "[DATE]"
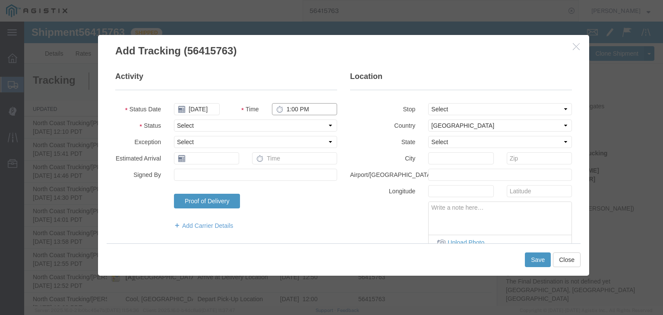
click at [296, 107] on input "1:00 PM" at bounding box center [304, 109] width 65 height 12
type input "3:45 PM"
click at [183, 127] on select "Select Arrival Notice Available Arrival Notice Imported Arrive at Delivery Loca…" at bounding box center [255, 125] width 163 height 12
select select "DELIVRED"
click at [174, 119] on select "Select Arrival Notice Available Arrival Notice Imported Arrive at Delivery Loca…" at bounding box center [255, 125] width 163 height 12
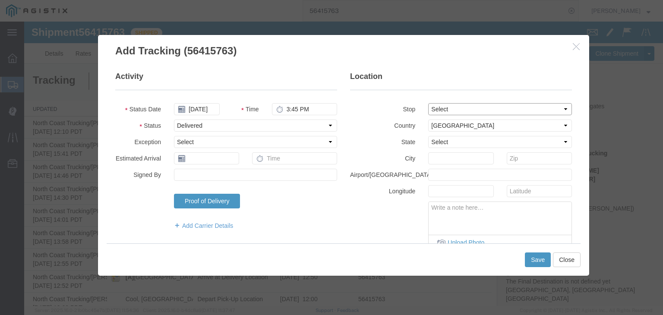
drag, startPoint x: 452, startPoint y: 108, endPoint x: 452, endPoint y: 114, distance: 5.6
click at [452, 108] on select "Select From: [STREET_ADDRESS] Stop 2: [STREET_ADDRESS] Stop 3: [GEOGRAPHIC_DATA…" at bounding box center [500, 109] width 144 height 12
select select "{"pickupDeliveryInfoId": "122116566","pickupOrDelivery": "P","stopNum": "1","lo…"
click at [428, 103] on select "Select From: [STREET_ADDRESS] Stop 2: [STREET_ADDRESS] Stop 3: [GEOGRAPHIC_DATA…" at bounding box center [500, 109] width 144 height 12
select select "CA"
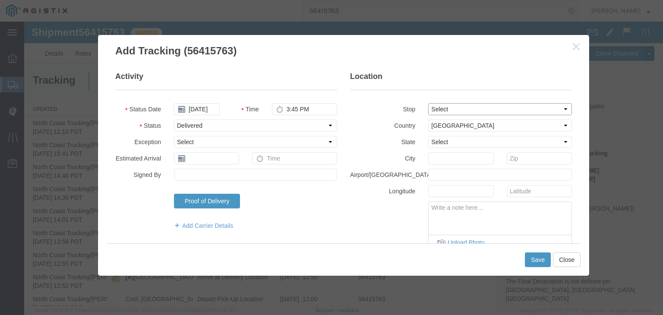
type input "Rocklin"
click at [537, 260] on button "Save" at bounding box center [538, 259] width 26 height 15
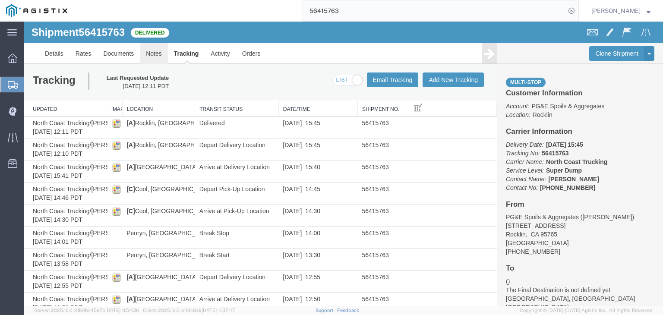
drag, startPoint x: 151, startPoint y: 54, endPoint x: 142, endPoint y: 46, distance: 12.2
click at [151, 54] on link "Notes" at bounding box center [154, 53] width 28 height 21
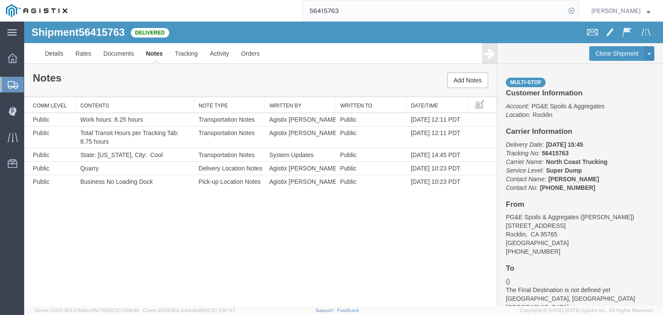
click at [359, 8] on input "56415763" at bounding box center [434, 10] width 262 height 21
type input "56415765"
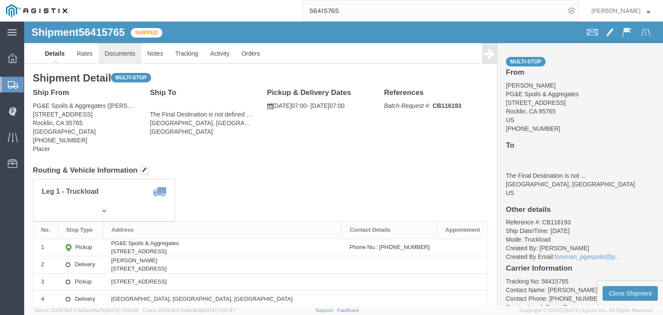
click link "Documents"
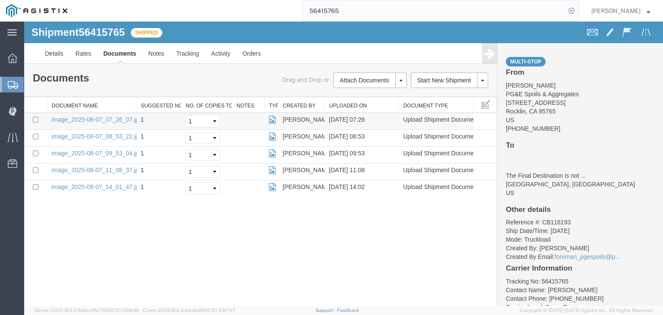
click at [34, 123] on td at bounding box center [35, 121] width 23 height 17
click at [37, 119] on input "checkbox" at bounding box center [36, 120] width 6 height 6
checkbox input "true"
click at [35, 135] on input "checkbox" at bounding box center [36, 137] width 6 height 6
checkbox input "true"
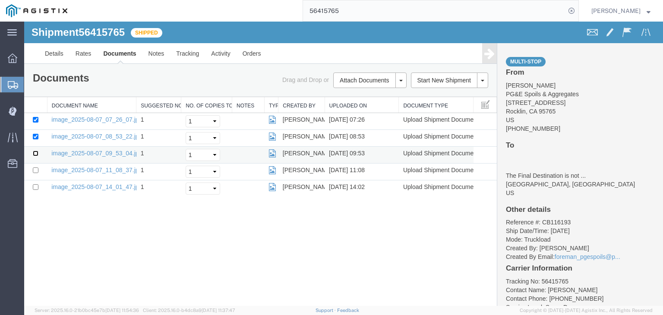
click at [36, 154] on input "checkbox" at bounding box center [36, 154] width 6 height 6
checkbox input "true"
click at [35, 170] on input "checkbox" at bounding box center [36, 170] width 6 height 6
checkbox input "true"
click at [36, 185] on input "checkbox" at bounding box center [36, 187] width 6 height 6
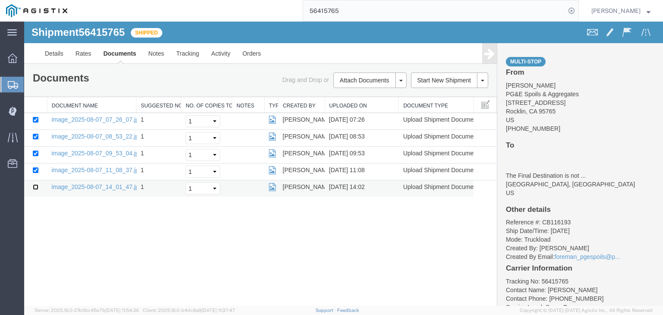
checkbox input "true"
click at [364, 95] on link "Print Documents" at bounding box center [368, 94] width 75 height 13
click at [185, 53] on link "Tracking" at bounding box center [187, 53] width 35 height 21
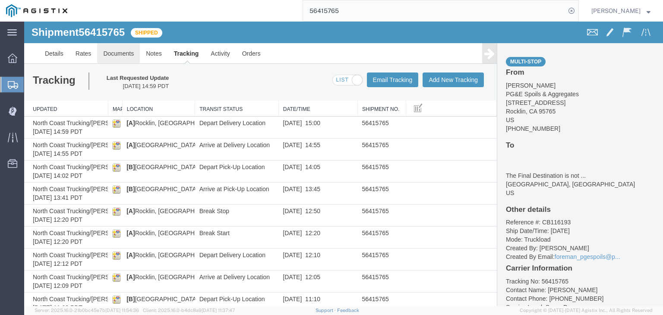
click at [124, 50] on link "Documents" at bounding box center [118, 53] width 43 height 21
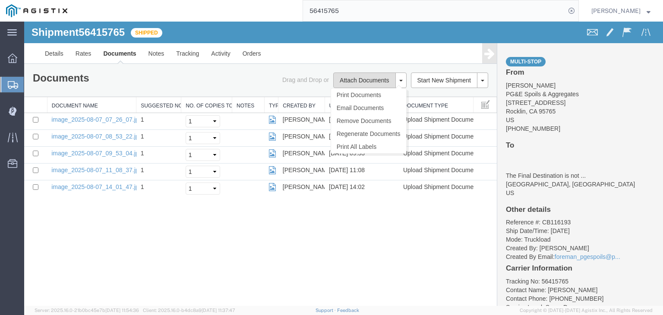
click at [357, 79] on button "Attach Documents" at bounding box center [364, 80] width 62 height 16
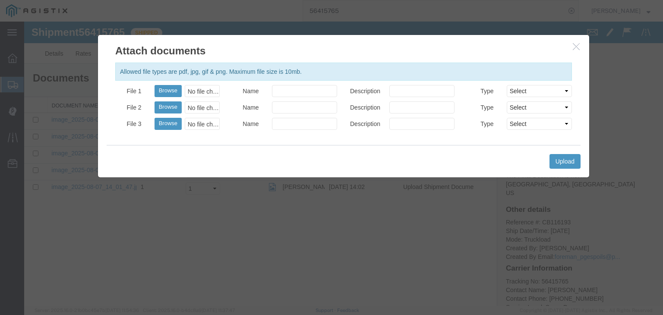
click at [195, 89] on div "No file chosen" at bounding box center [202, 91] width 35 height 12
type input "C:\fakepath\[DATE] PGE 126998-56415765 [PERSON_NAME].pdf"
click at [287, 92] on input "Name" at bounding box center [304, 91] width 65 height 12
type input "Freight Bill and Weight Ticket"
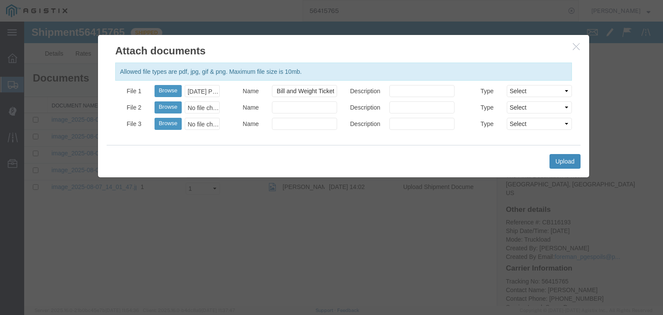
click at [573, 160] on button "Upload" at bounding box center [564, 161] width 31 height 15
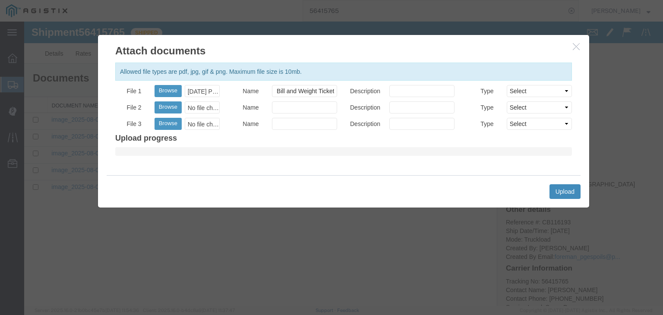
scroll to position [0, 0]
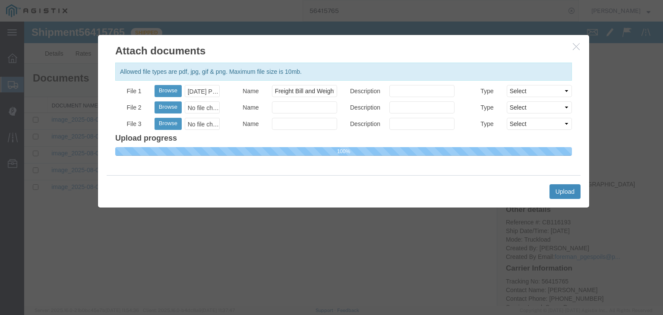
select select
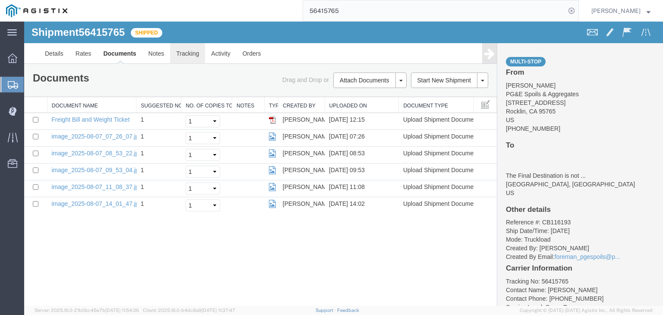
click at [188, 55] on link "Tracking" at bounding box center [187, 53] width 35 height 21
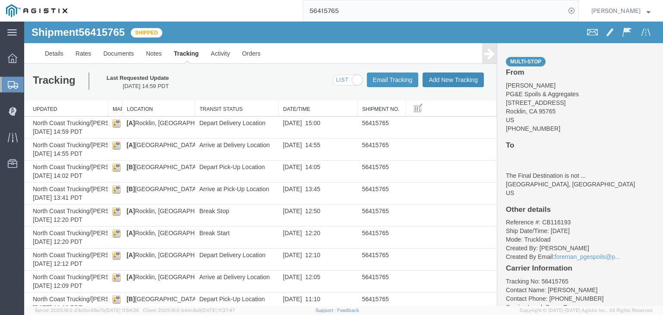
click at [435, 78] on button "Add New Tracking" at bounding box center [452, 79] width 61 height 15
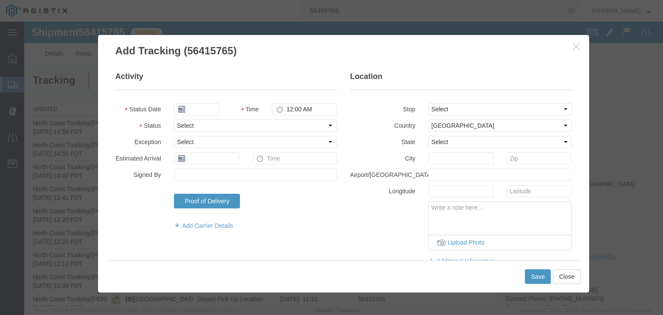
type input "[DATE]"
type input "1:00 PM"
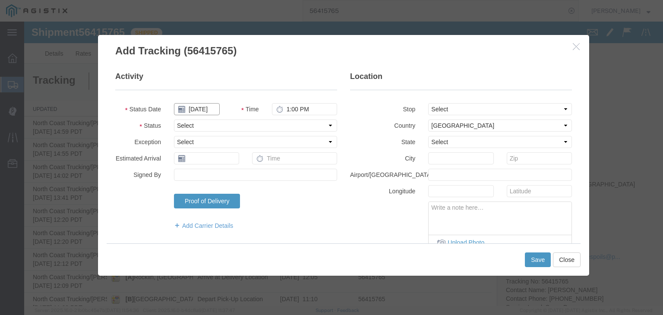
click at [211, 110] on input "[DATE]" at bounding box center [197, 109] width 46 height 12
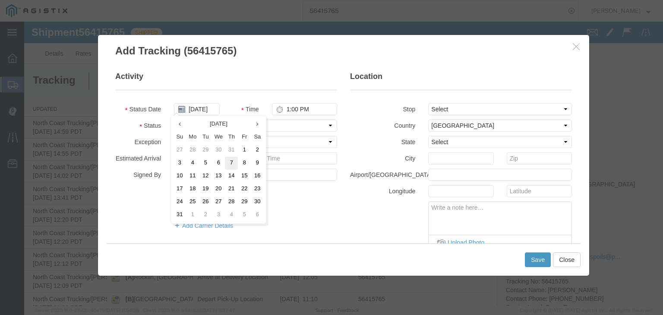
click at [230, 161] on td "7" at bounding box center [231, 163] width 13 height 13
type input "[DATE]"
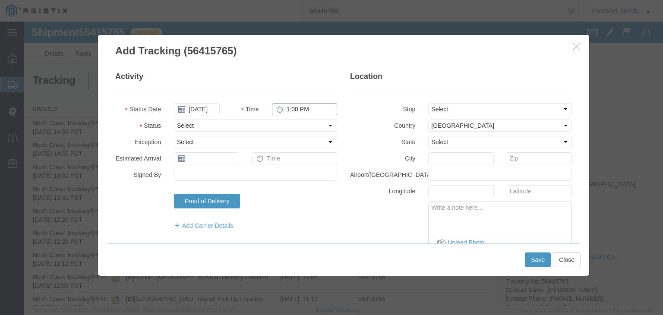
click at [312, 107] on input "1:00 PM" at bounding box center [304, 109] width 65 height 12
type input "3:00 PM"
click at [267, 123] on select "Select Arrival Notice Available Arrival Notice Imported Arrive at Delivery Loca…" at bounding box center [255, 125] width 163 height 12
select select "DELIVRED"
click at [174, 119] on select "Select Arrival Notice Available Arrival Notice Imported Arrive at Delivery Loca…" at bounding box center [255, 125] width 163 height 12
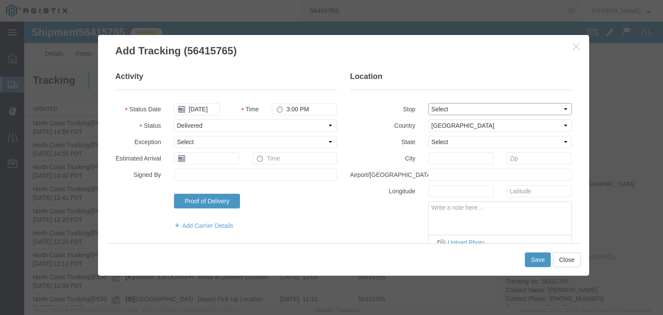
drag, startPoint x: 468, startPoint y: 106, endPoint x: 470, endPoint y: 113, distance: 6.8
click at [468, 106] on select "Select From: [STREET_ADDRESS] Stop 2: [STREET_ADDRESS] Stop 3: [STREET_ADDRESS]…" at bounding box center [500, 109] width 144 height 12
select select "{"pickupDeliveryInfoId": "122116571","pickupOrDelivery": "P","stopNum": "1","lo…"
click at [428, 103] on select "Select From: [STREET_ADDRESS] Stop 2: [STREET_ADDRESS] Stop 3: [STREET_ADDRESS]…" at bounding box center [500, 109] width 144 height 12
select select "CA"
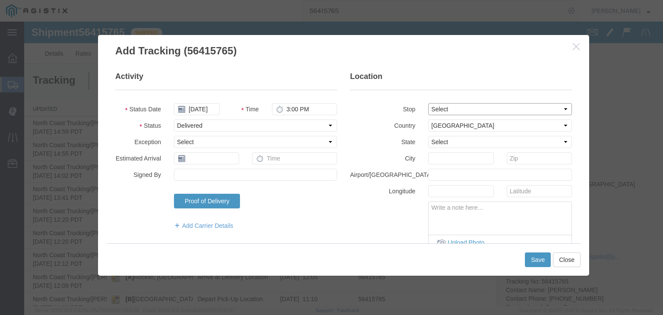
type input "Rocklin"
click at [530, 260] on button "Save" at bounding box center [538, 259] width 26 height 15
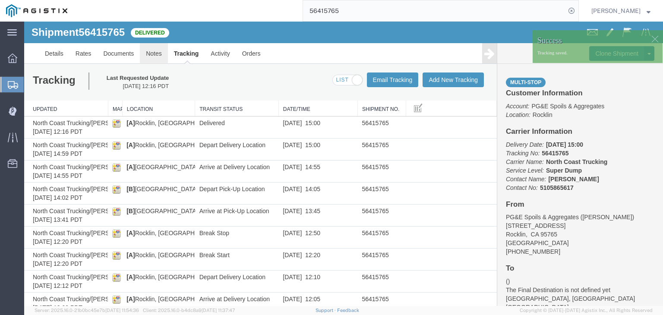
click at [156, 51] on link "Notes" at bounding box center [154, 53] width 28 height 21
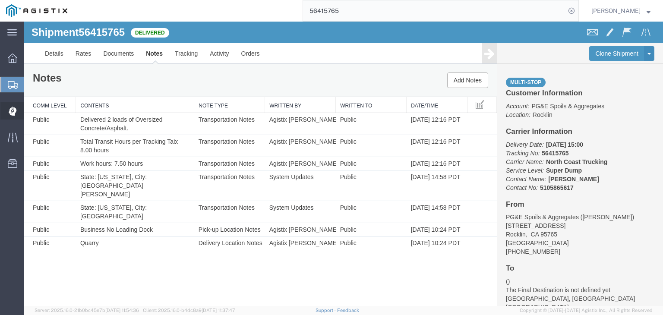
click at [16, 109] on icon at bounding box center [12, 111] width 8 height 9
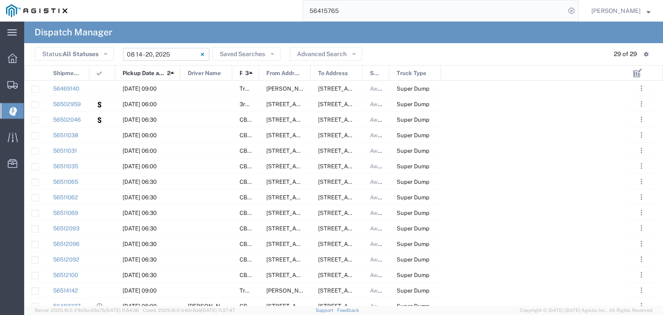
click at [152, 50] on input "[DATE] - [DATE]" at bounding box center [166, 54] width 86 height 13
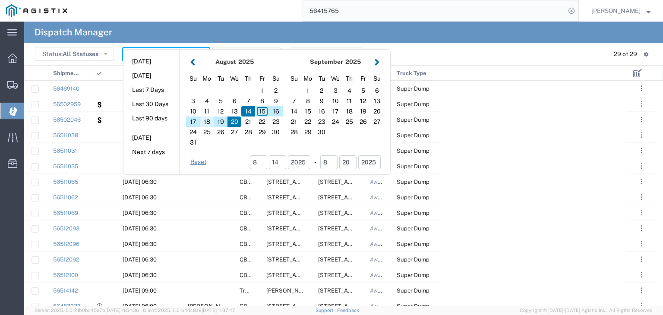
click at [207, 119] on div "18" at bounding box center [207, 121] width 14 height 10
type input "[DATE]"
type input "[DATE] - [DATE]"
